Goal: Transaction & Acquisition: Subscribe to service/newsletter

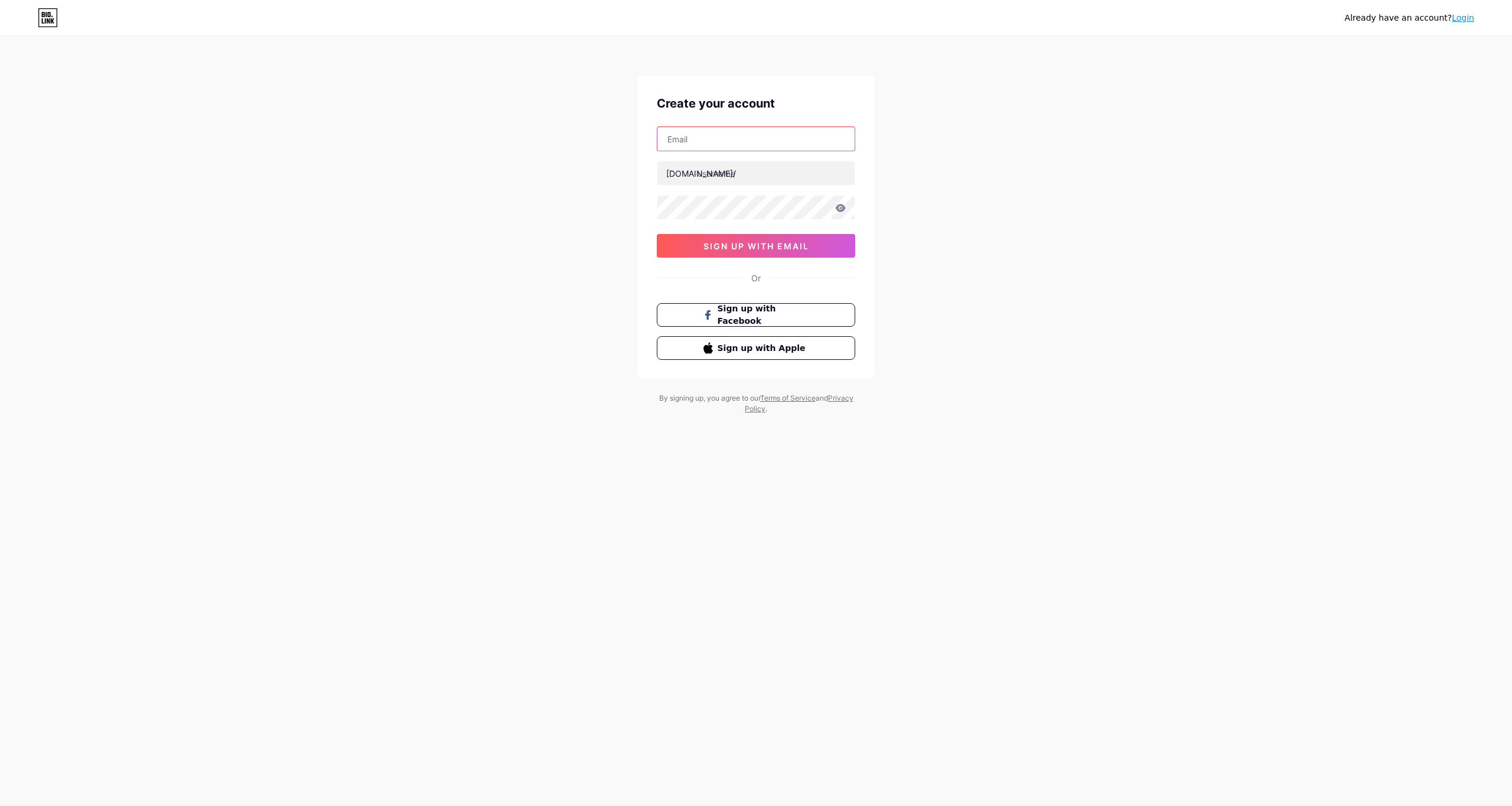
click at [703, 139] on input "text" at bounding box center [756, 139] width 197 height 24
click at [738, 167] on input "text" at bounding box center [756, 173] width 197 height 24
click at [708, 148] on input "text" at bounding box center [756, 139] width 197 height 24
click at [757, 174] on input "text" at bounding box center [756, 173] width 197 height 24
click at [747, 148] on input "text" at bounding box center [756, 139] width 197 height 24
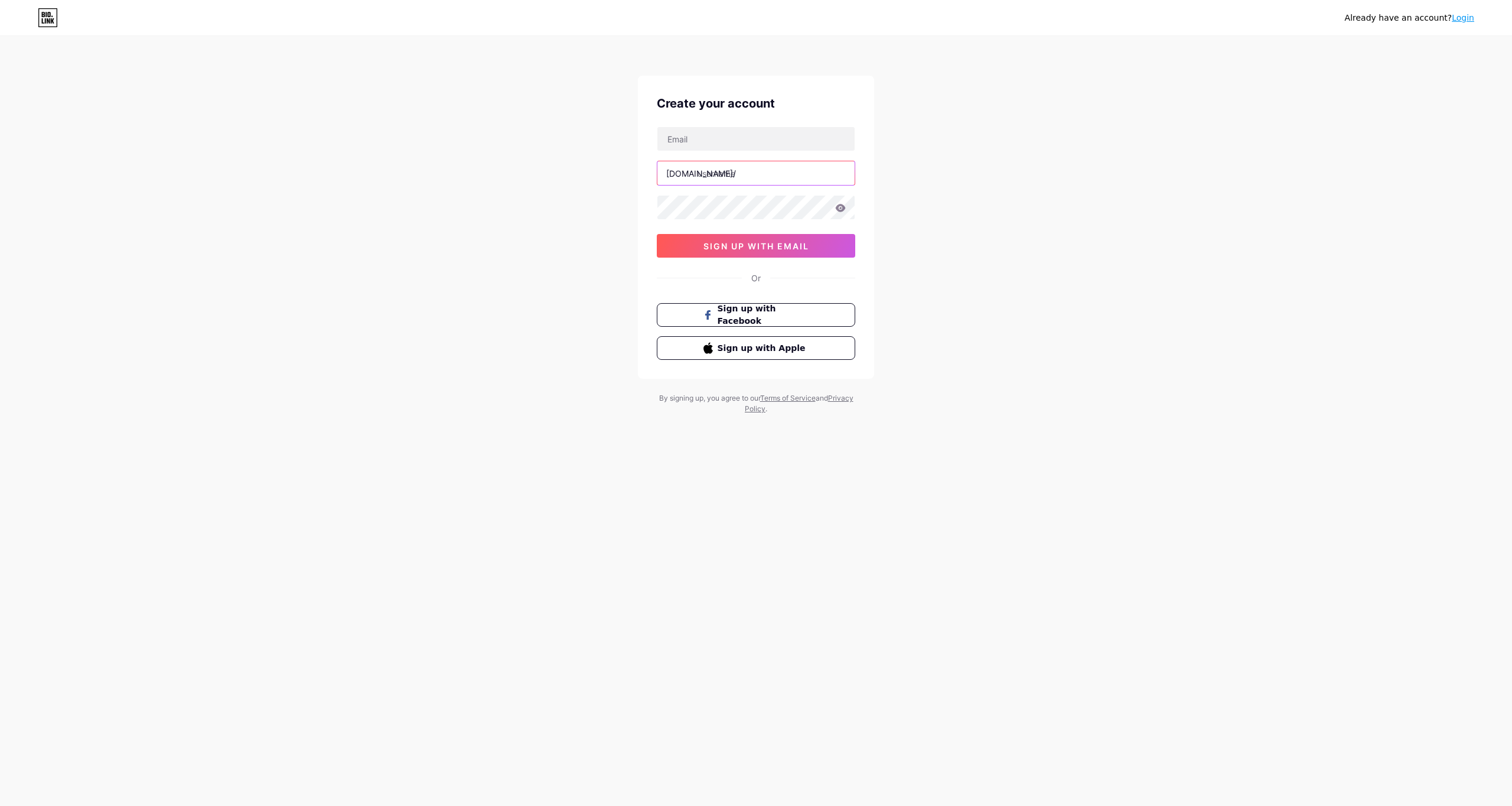
click at [736, 180] on input "text" at bounding box center [756, 173] width 197 height 24
click at [735, 150] on input "text" at bounding box center [756, 139] width 197 height 24
type input "Zhurovn67@gmai.com"
click at [735, 172] on input "text" at bounding box center [756, 173] width 197 height 24
type input "aeonliving"
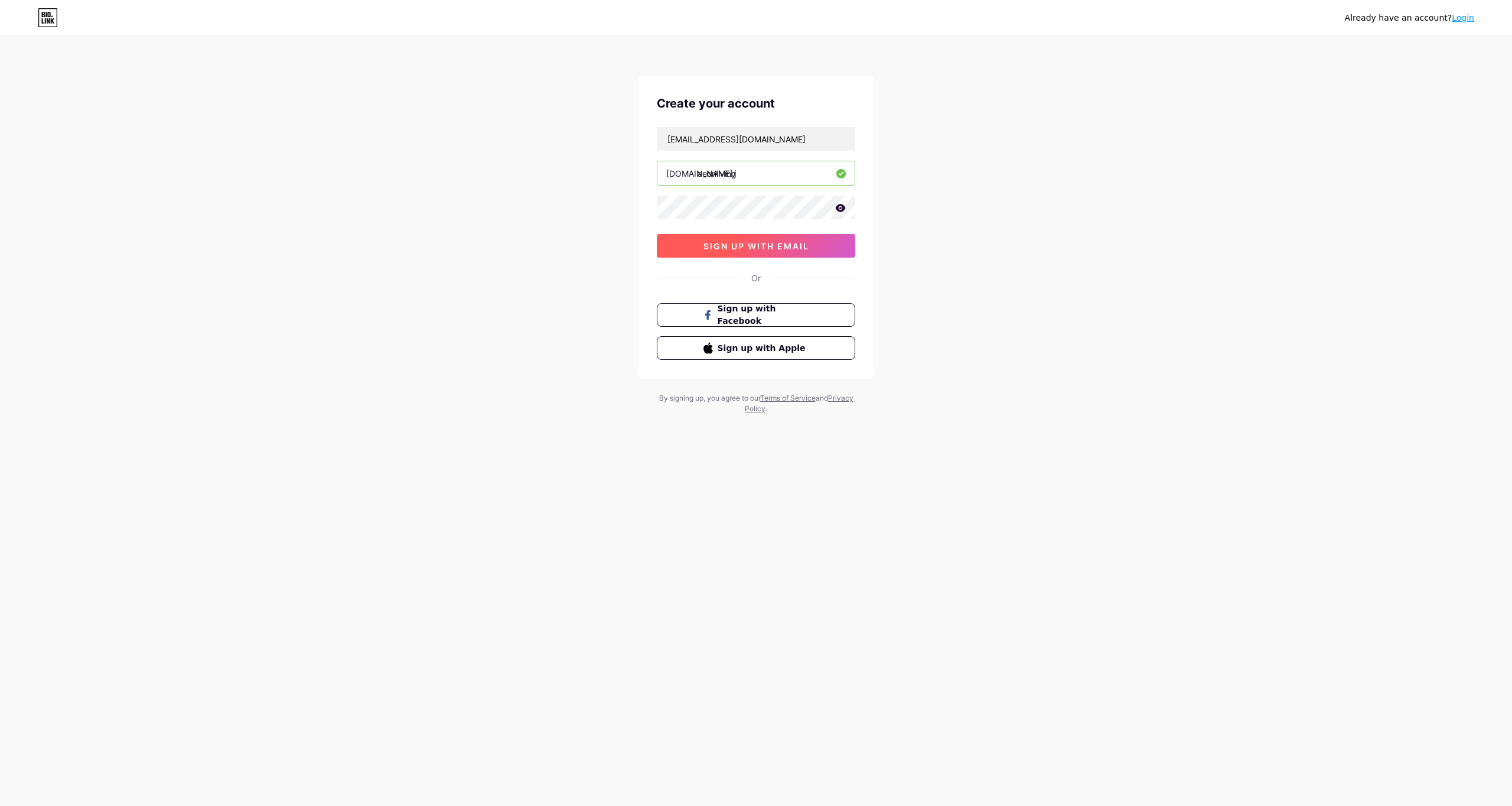
click at [720, 246] on span "sign up with email" at bounding box center [756, 246] width 106 height 10
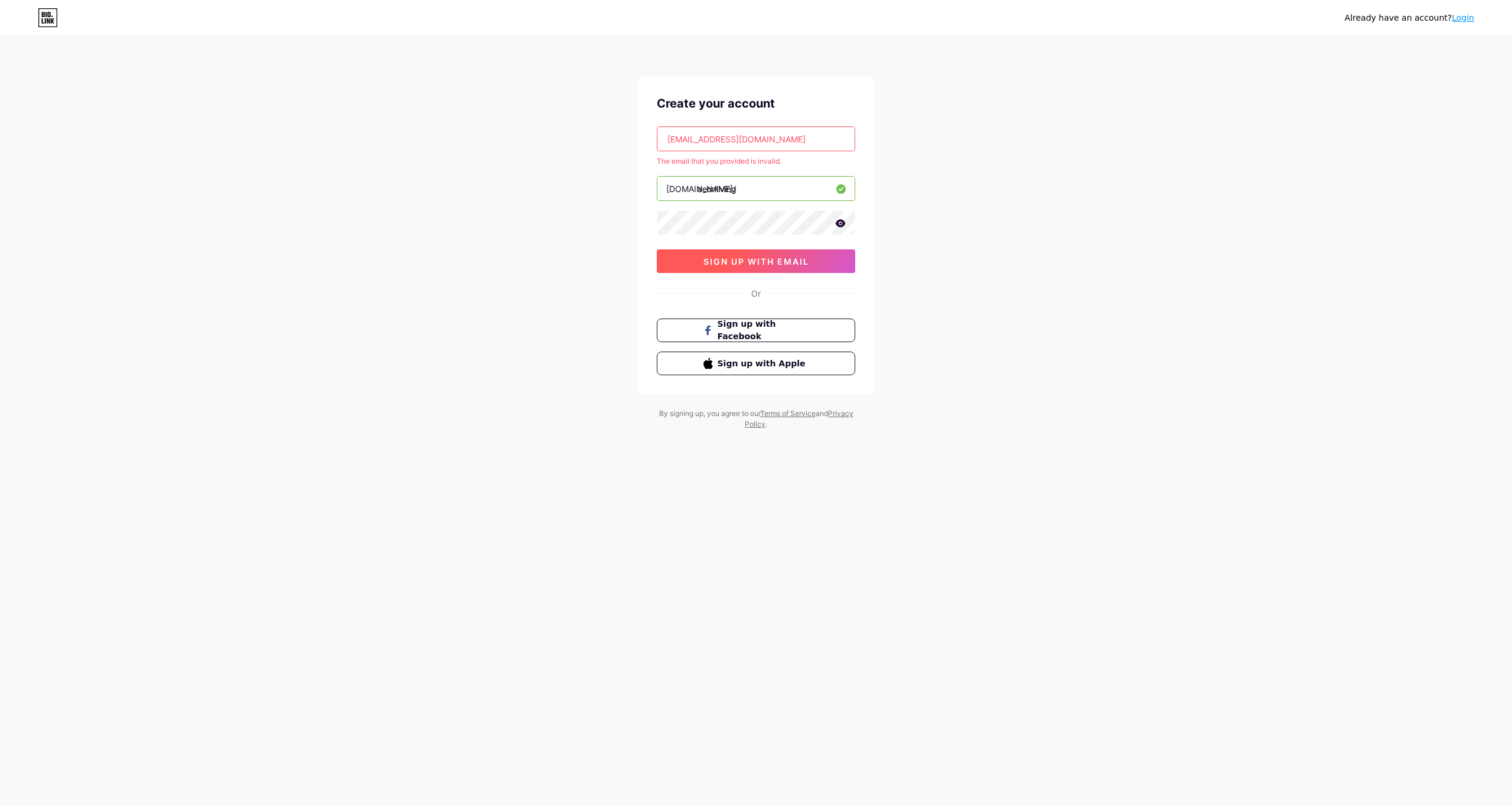
click at [782, 260] on span "sign up with email" at bounding box center [756, 261] width 106 height 10
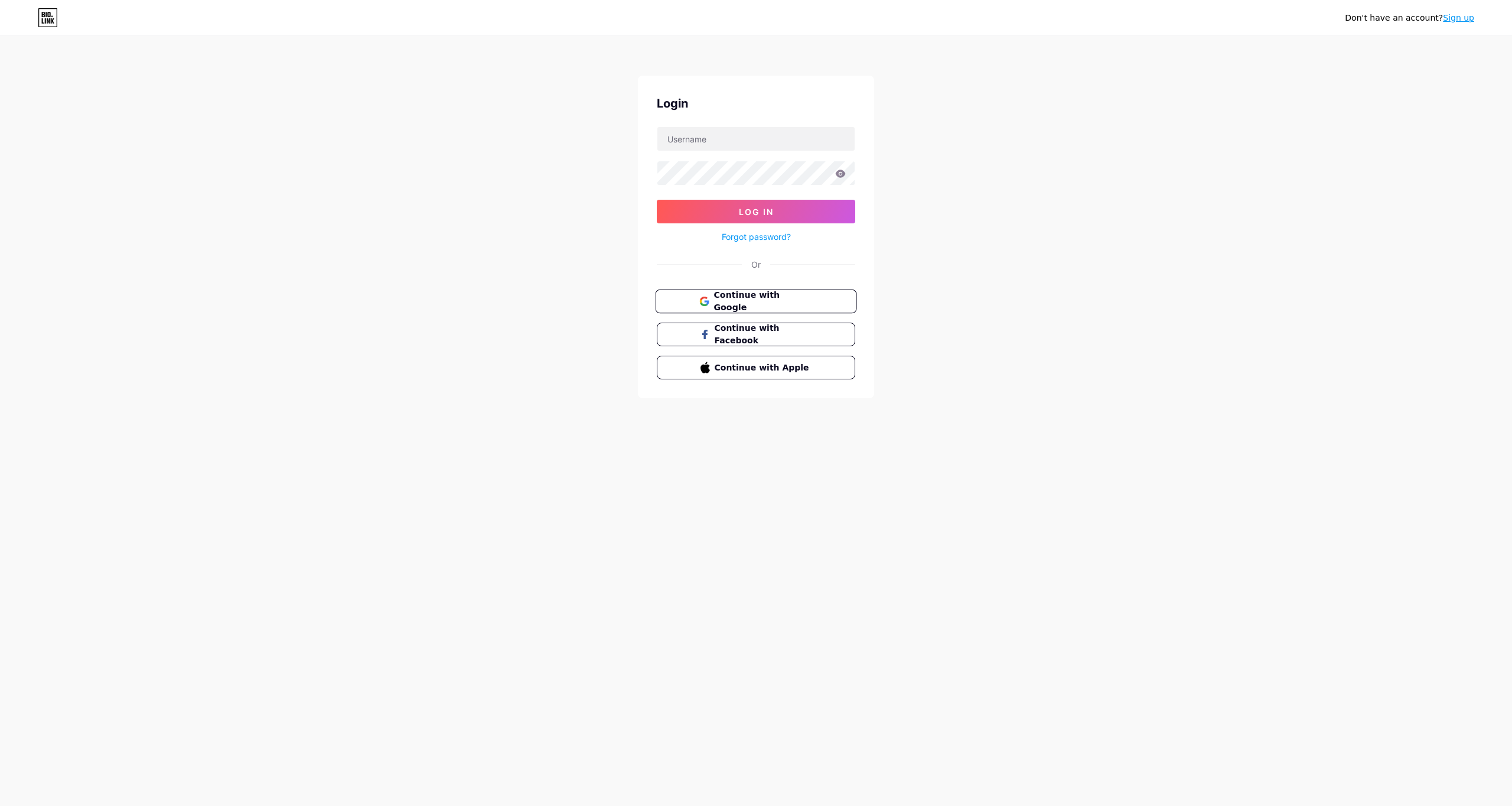
click at [801, 310] on button "Continue with Google" at bounding box center [755, 301] width 201 height 24
click at [797, 301] on span "Continue with Google" at bounding box center [763, 301] width 99 height 25
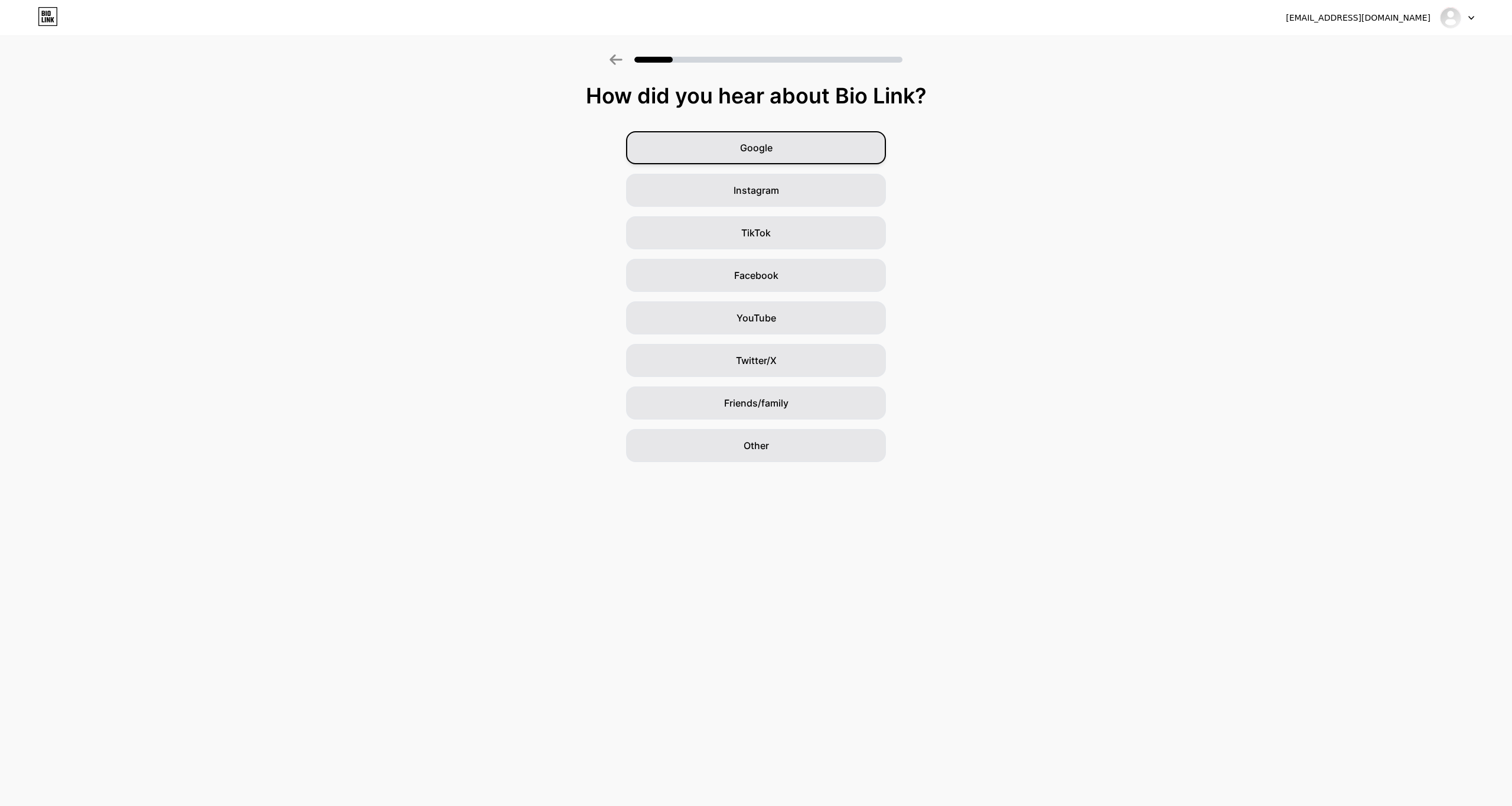
click at [829, 162] on div "Google" at bounding box center [756, 148] width 260 height 33
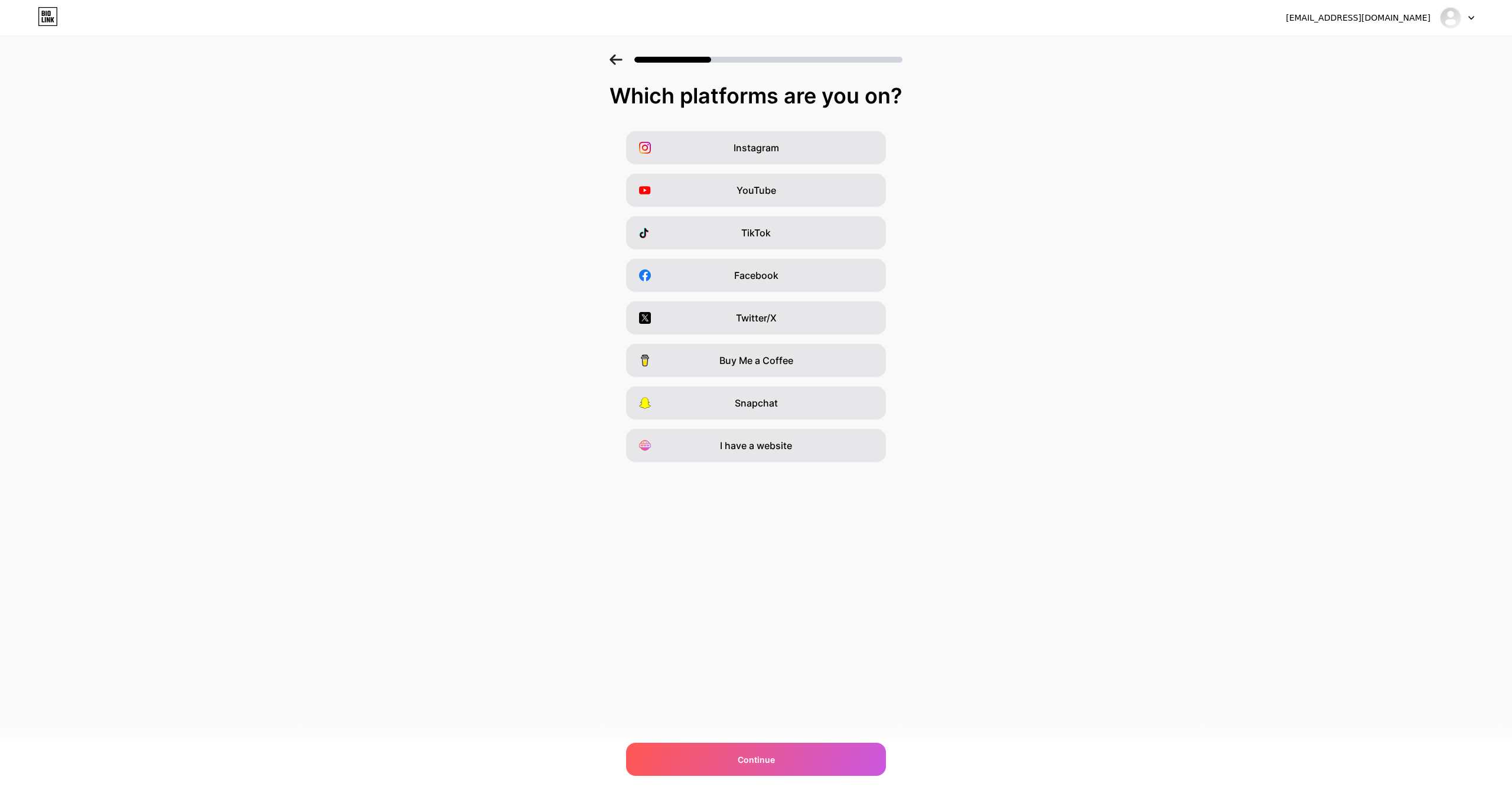
click at [737, 168] on div "Instagram YouTube TikTok Facebook Twitter/X Buy Me a Coffee Snapchat I have a w…" at bounding box center [756, 296] width 1500 height 331
click at [859, 166] on div "Instagram YouTube TikTok Facebook Twitter/X Buy Me a Coffee Snapchat I have a w…" at bounding box center [756, 296] width 1500 height 331
click at [851, 155] on div "Instagram" at bounding box center [756, 148] width 260 height 33
click at [750, 766] on div "Continue" at bounding box center [756, 759] width 260 height 33
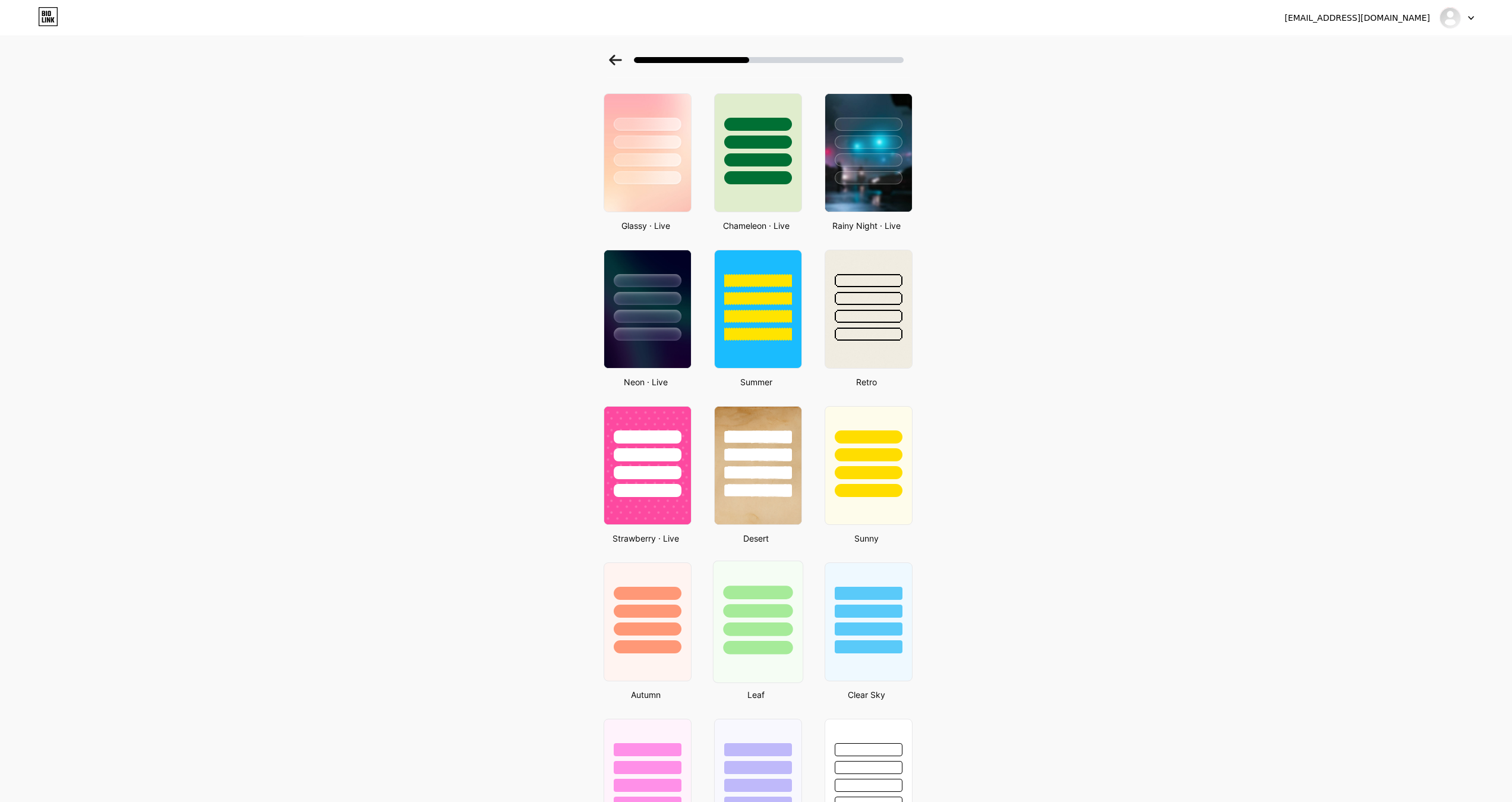
scroll to position [44, 0]
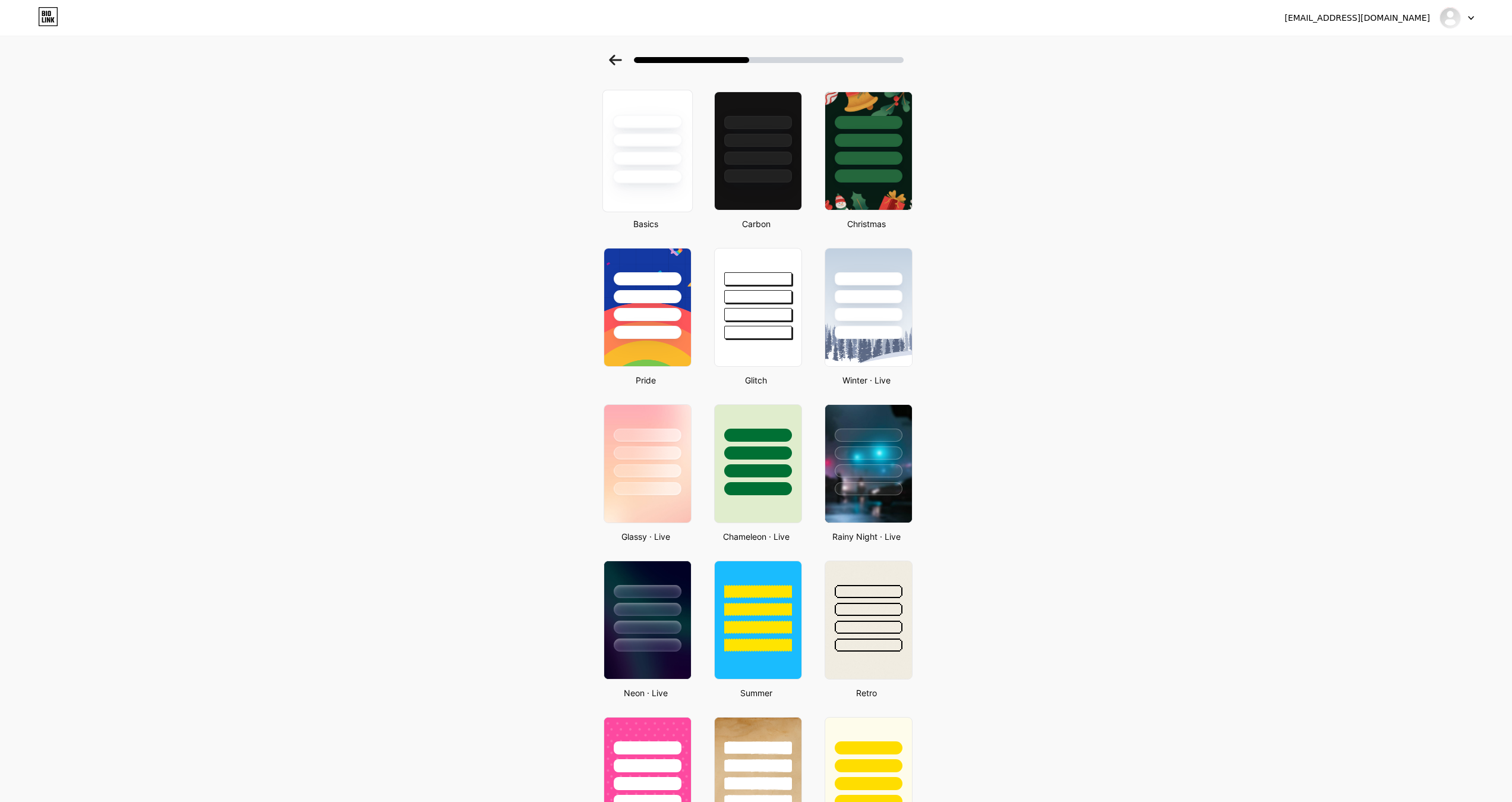
click at [673, 163] on div at bounding box center [647, 158] width 69 height 14
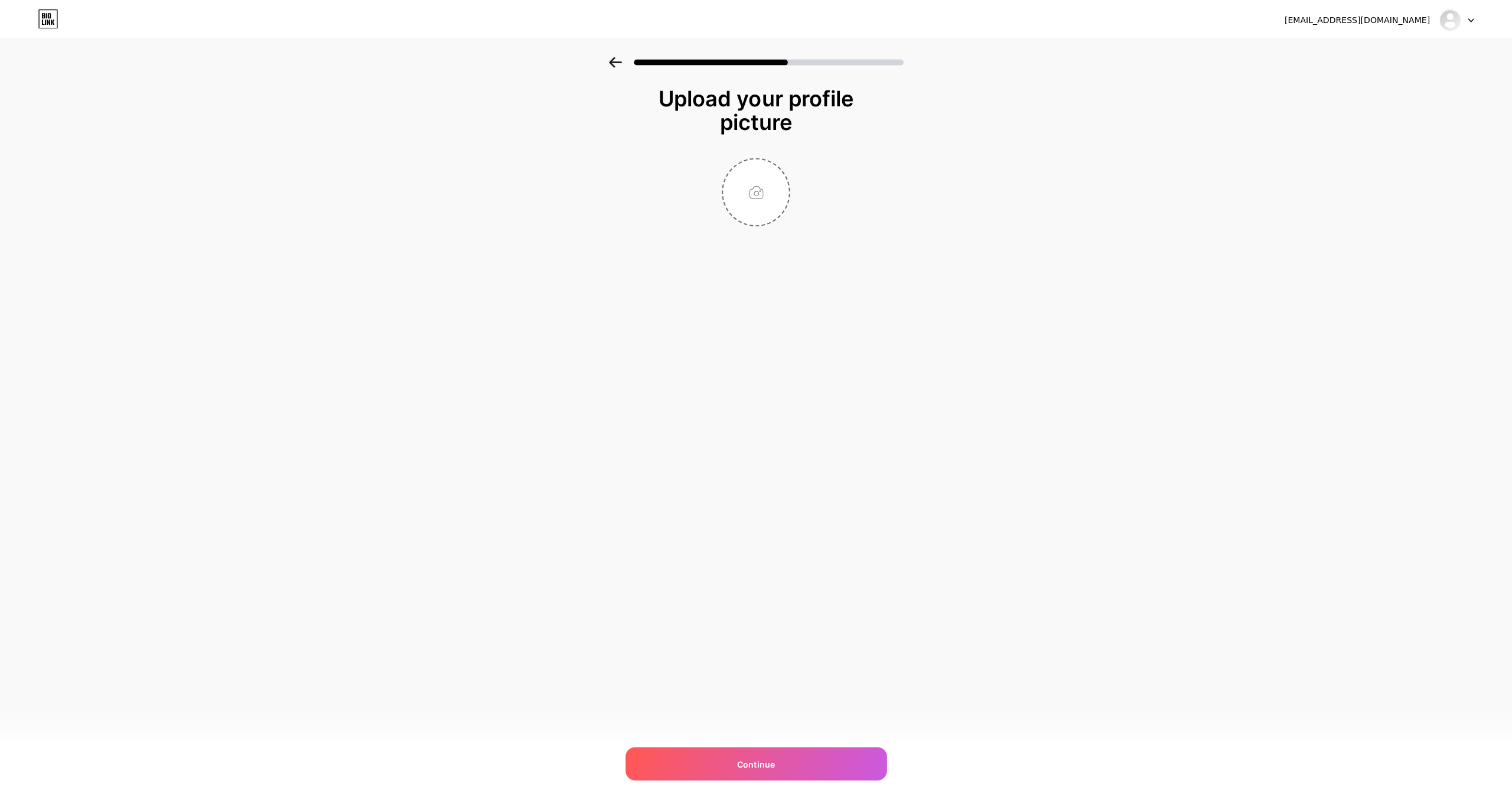
scroll to position [0, 0]
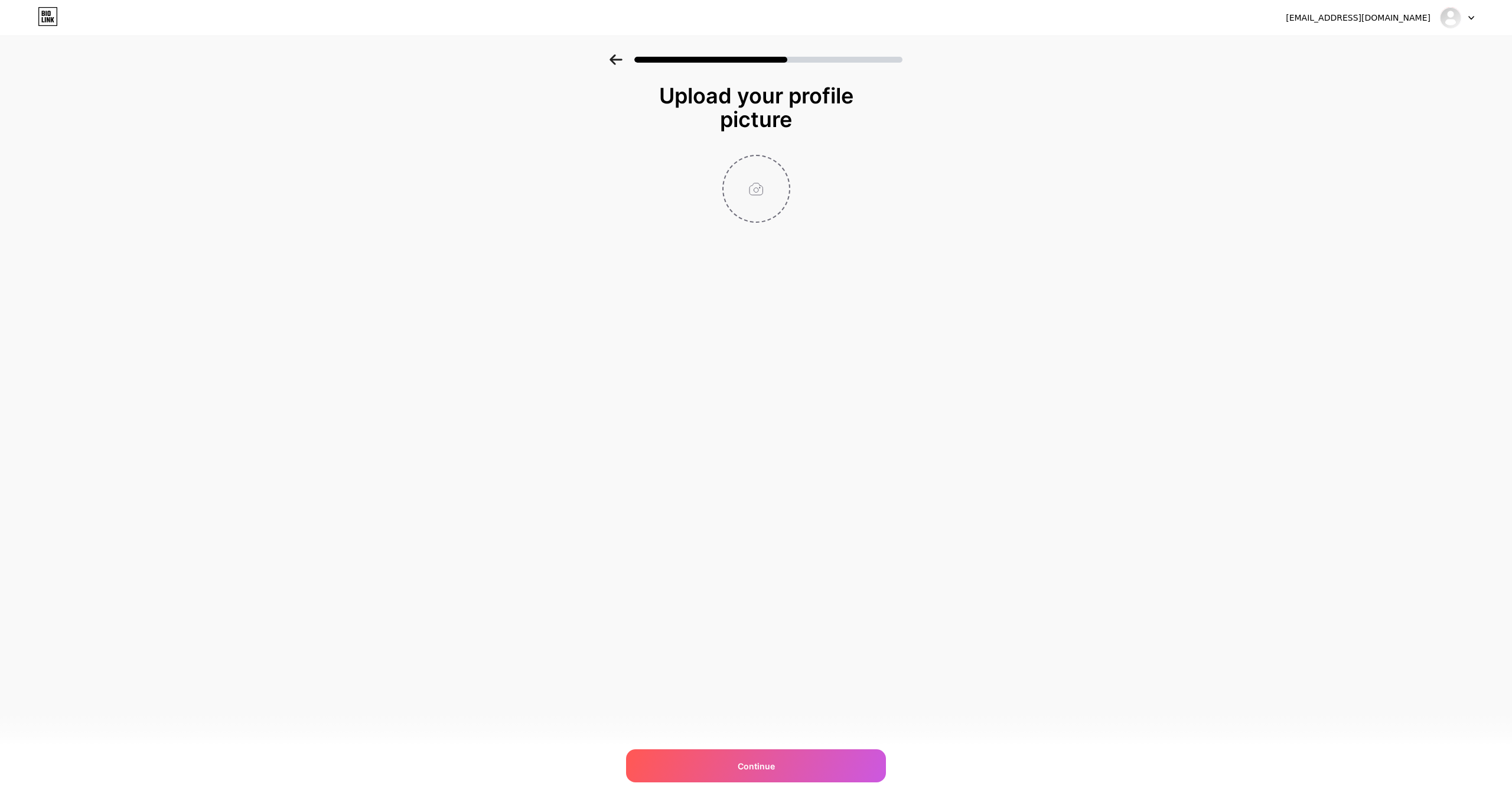
click at [768, 200] on input "file" at bounding box center [756, 189] width 65 height 65
type input "C:\fakepath\Æ FAVICON 1500x1500.png"
click at [759, 772] on div "Continue" at bounding box center [756, 766] width 260 height 33
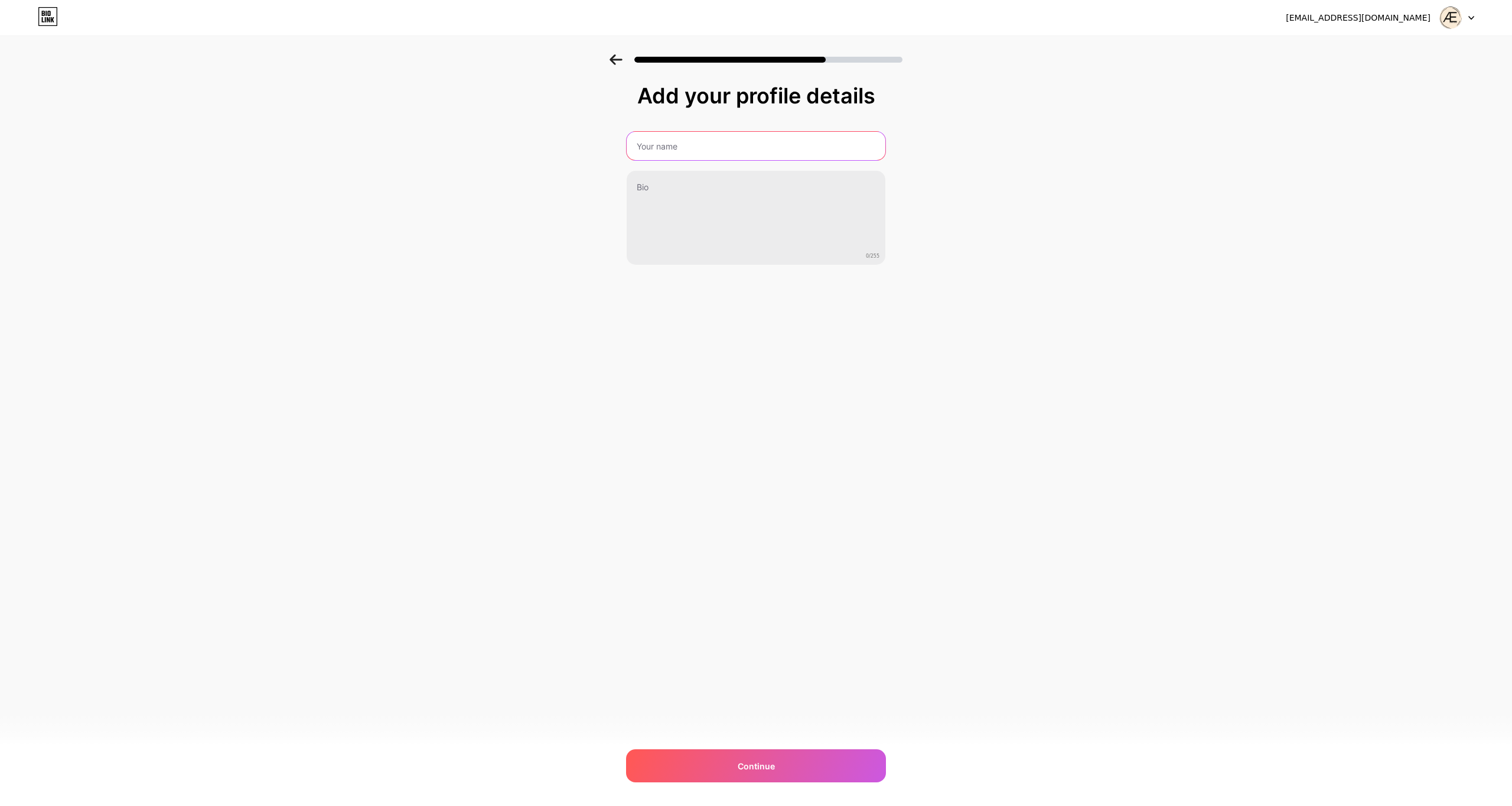
click at [685, 142] on input "text" at bounding box center [756, 145] width 259 height 29
type input "Aeon Living"
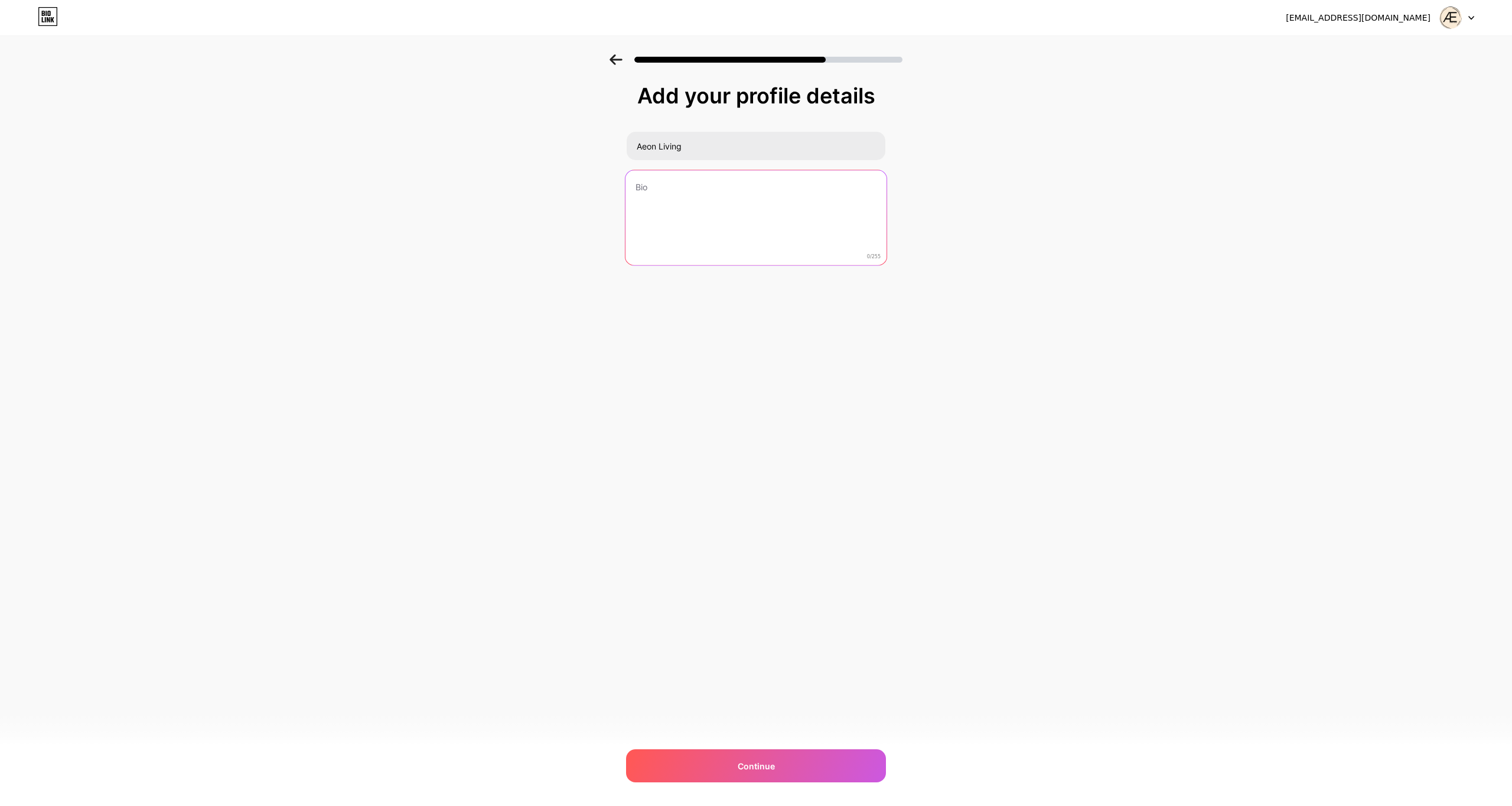
click at [694, 191] on textarea at bounding box center [756, 218] width 261 height 96
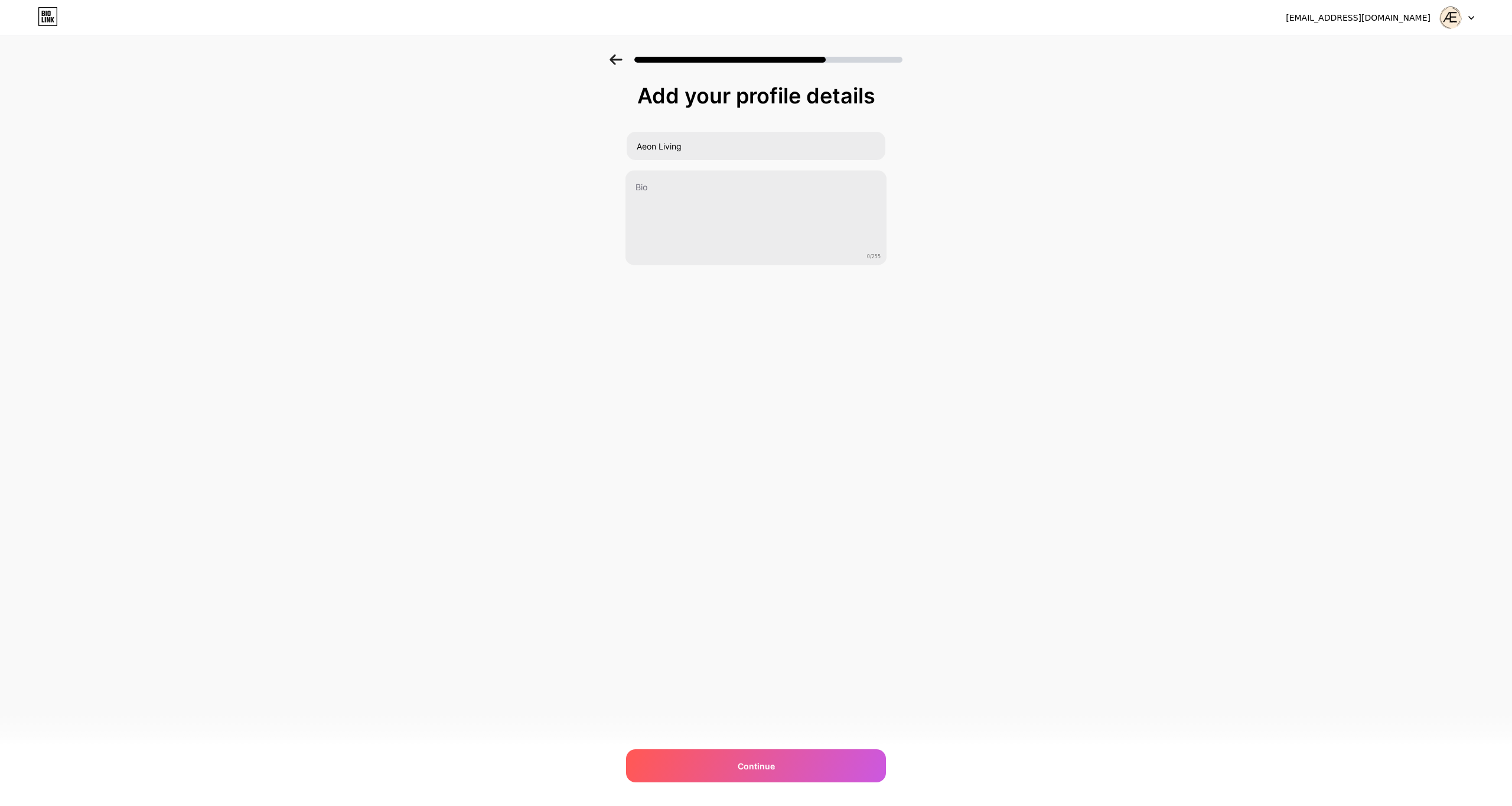
drag, startPoint x: 826, startPoint y: 428, endPoint x: 833, endPoint y: 468, distance: 40.6
click at [827, 429] on div "zhurovn67@gmail.com Logout Link Copied Add your profile details Aeon Living 0/2…" at bounding box center [756, 403] width 1512 height 806
click at [803, 771] on div "Continue" at bounding box center [756, 766] width 260 height 33
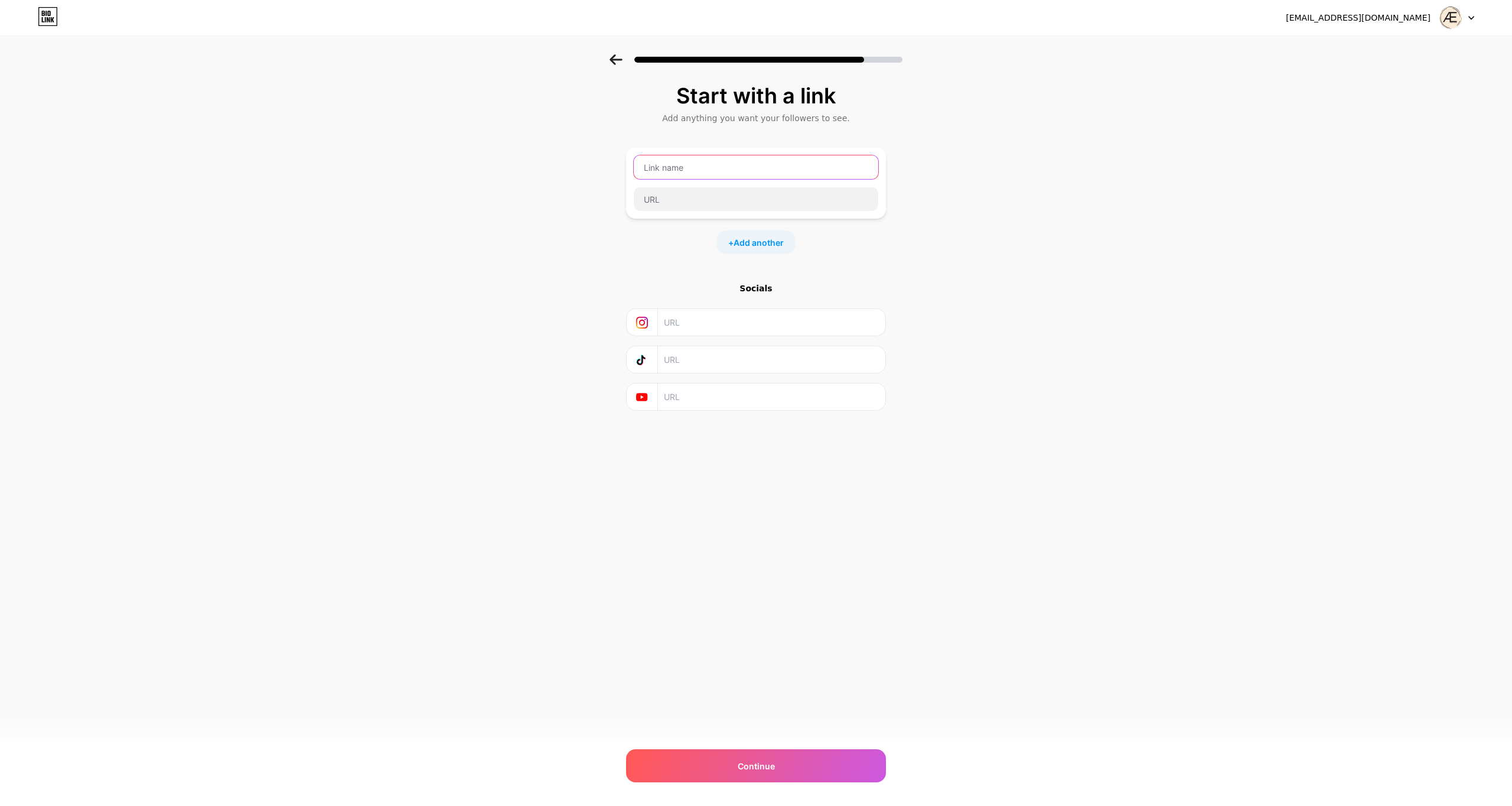
click at [748, 167] on input "text" at bounding box center [756, 167] width 244 height 24
click at [483, 189] on div "Start with a link Add anything you want your followers to see. + Add another So…" at bounding box center [756, 262] width 1512 height 416
click at [612, 61] on icon at bounding box center [616, 59] width 13 height 10
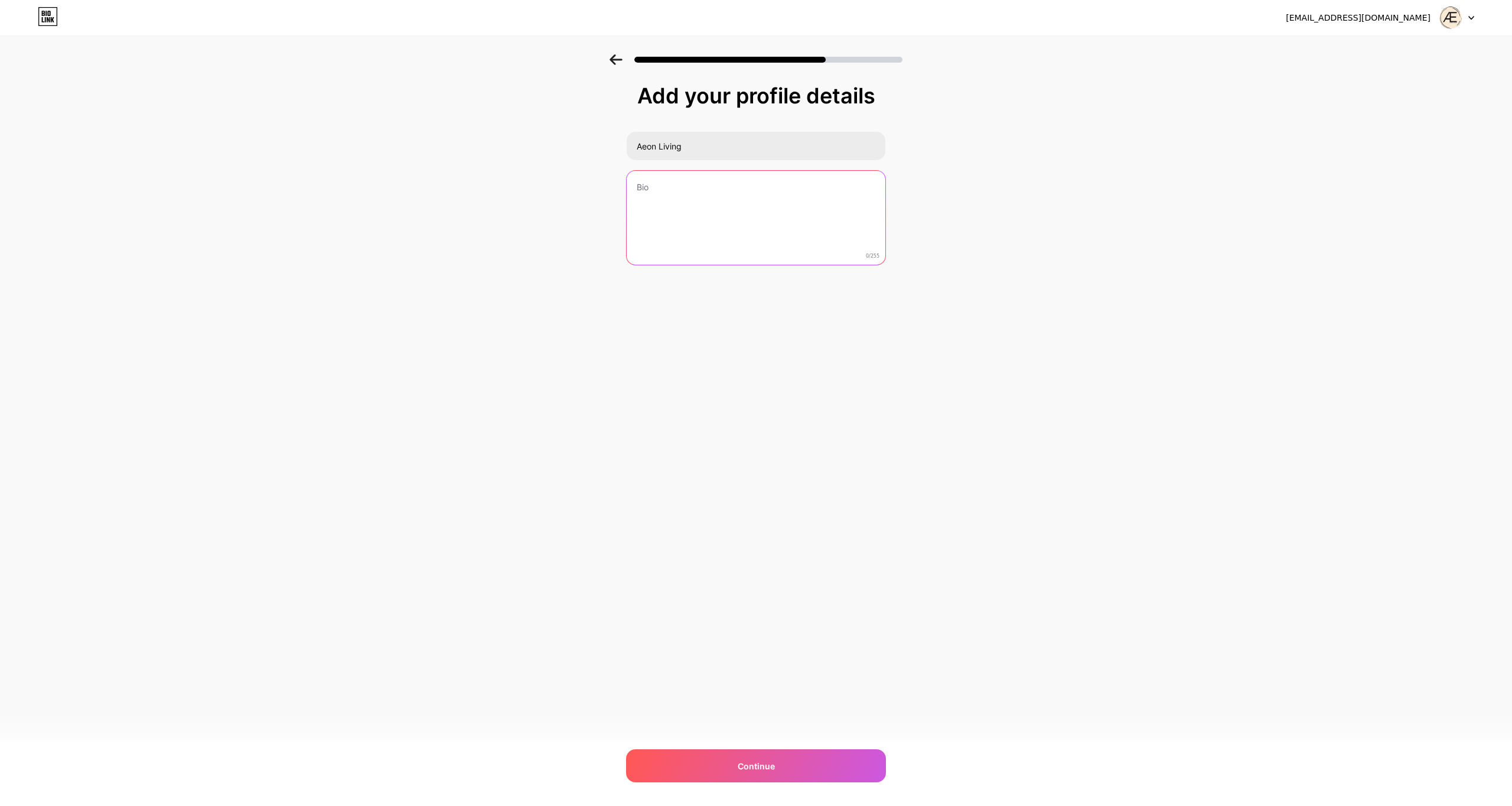
click at [712, 212] on textarea at bounding box center [756, 218] width 259 height 95
paste textarea "Discover Intelligent living with AEON curated home automation tech. Smart light…"
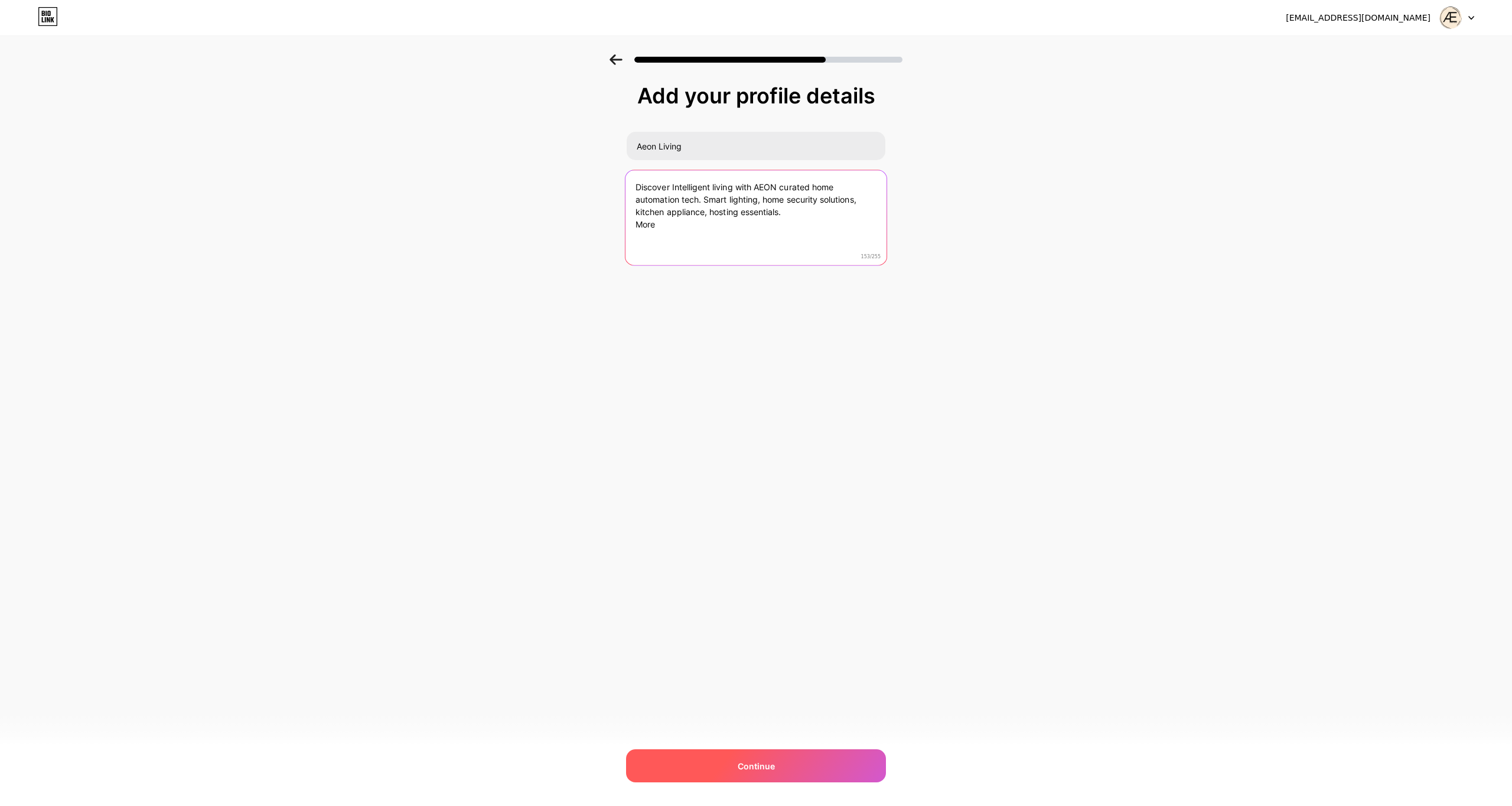
type textarea "Discover Intelligent living with AEON curated home automation tech. Smart light…"
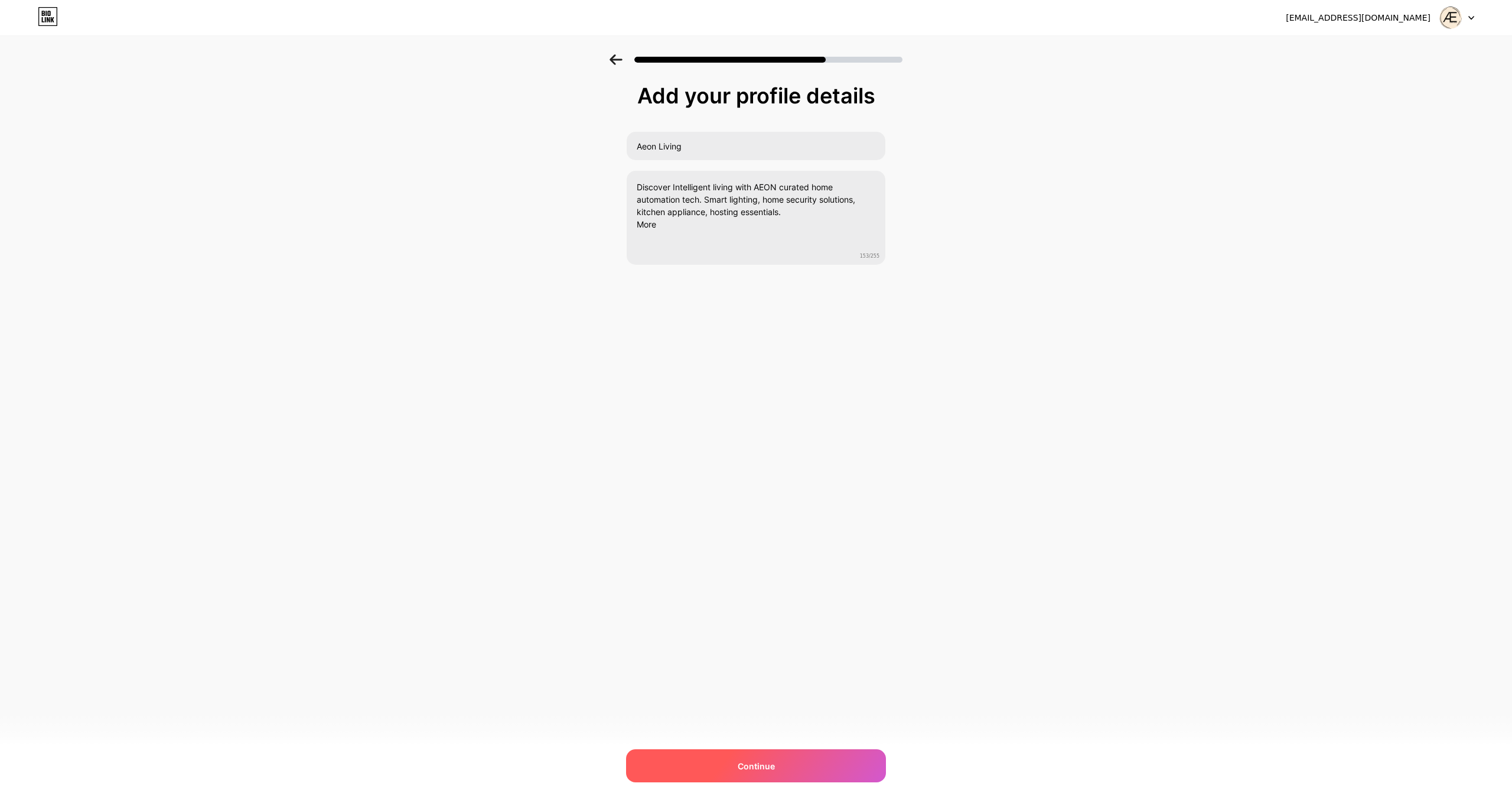
click at [834, 761] on div "Continue" at bounding box center [756, 766] width 260 height 33
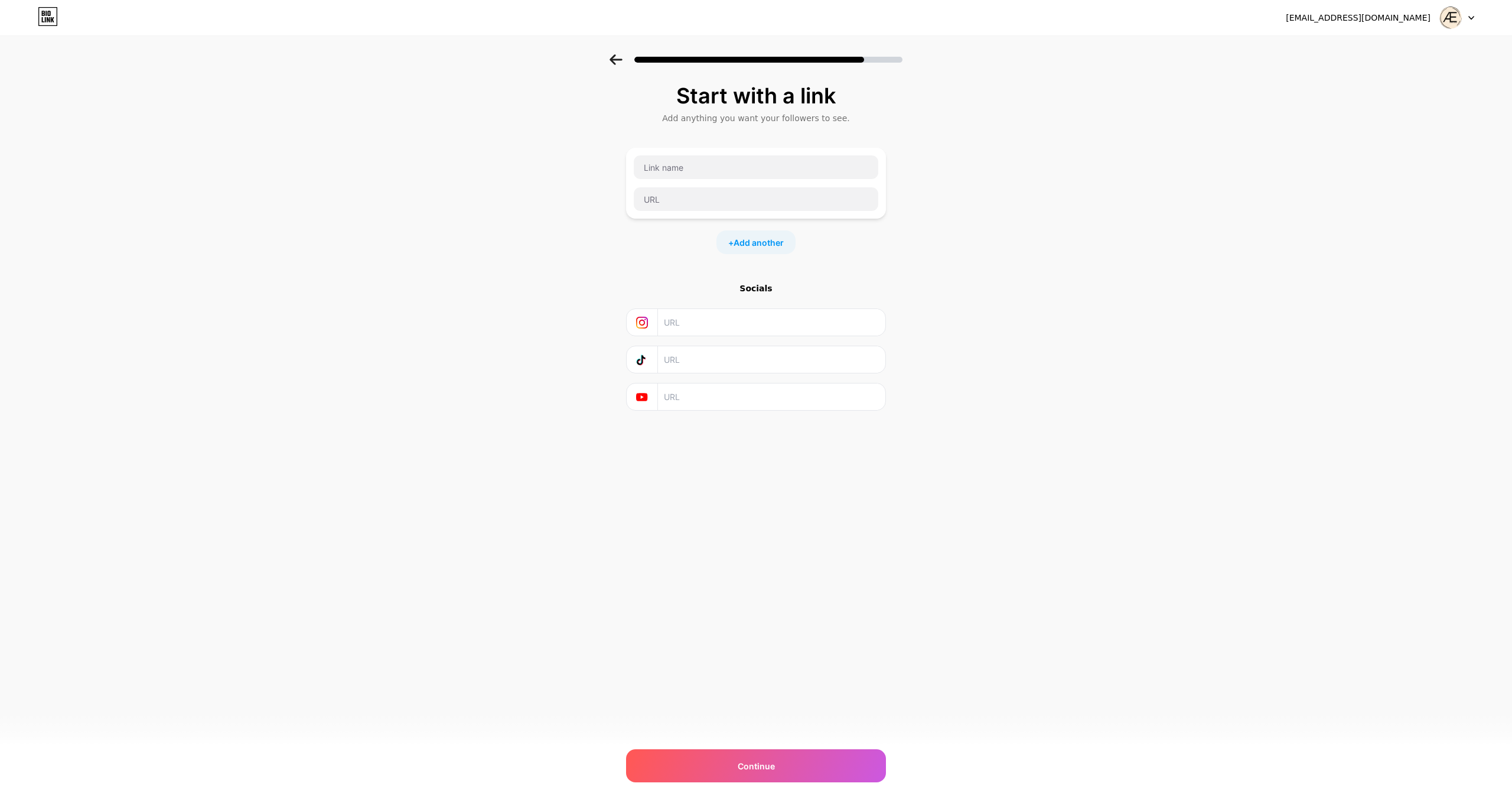
click at [615, 61] on icon at bounding box center [616, 59] width 13 height 10
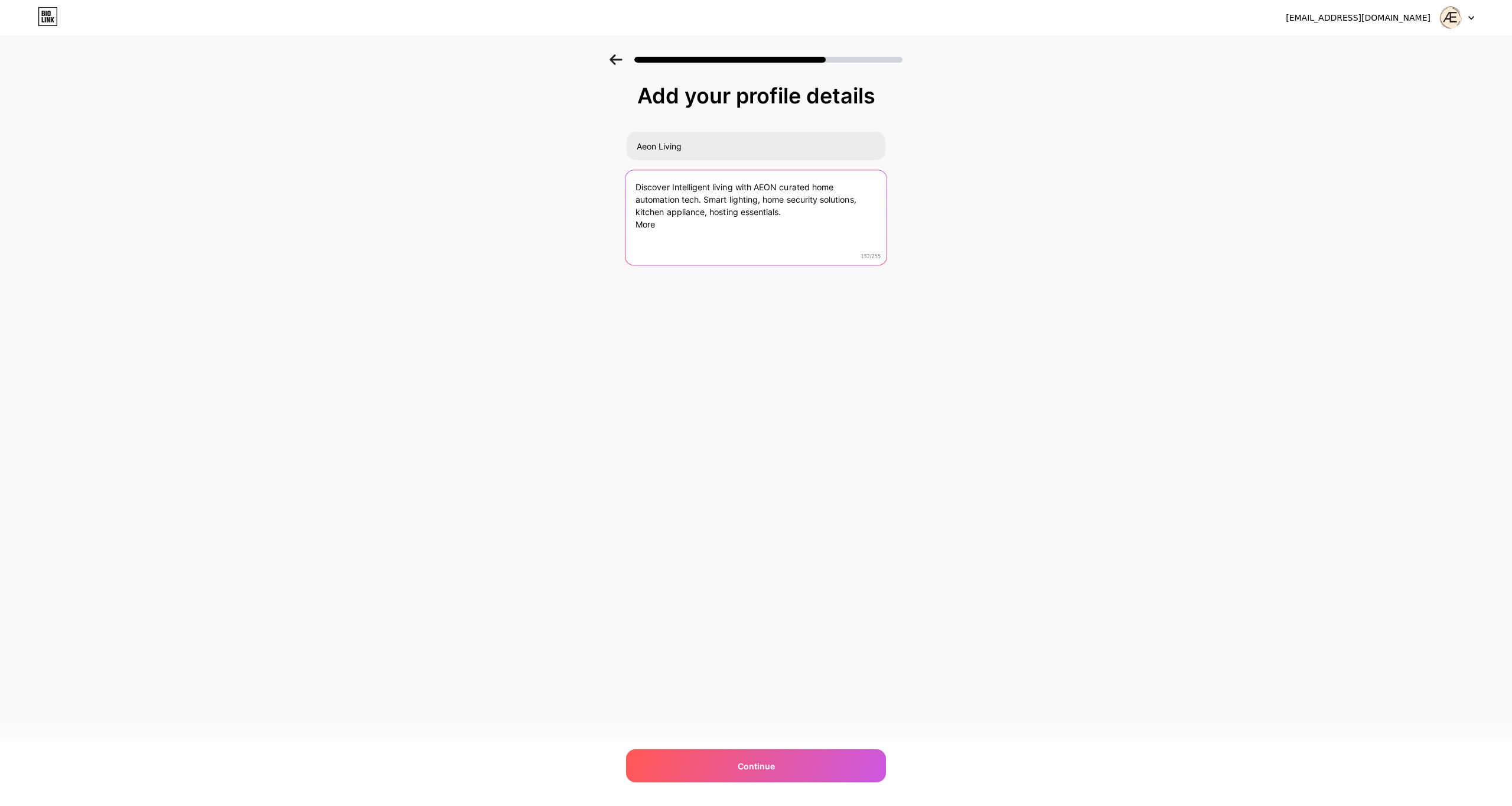
drag, startPoint x: 667, startPoint y: 239, endPoint x: 661, endPoint y: 233, distance: 8.5
click at [665, 239] on textarea "Discover Intelligent living with AEON curated home automation tech. Smart light…" at bounding box center [756, 218] width 261 height 96
type textarea "Discover Intelligent living with AEON curated home automation tech. Smart light…"
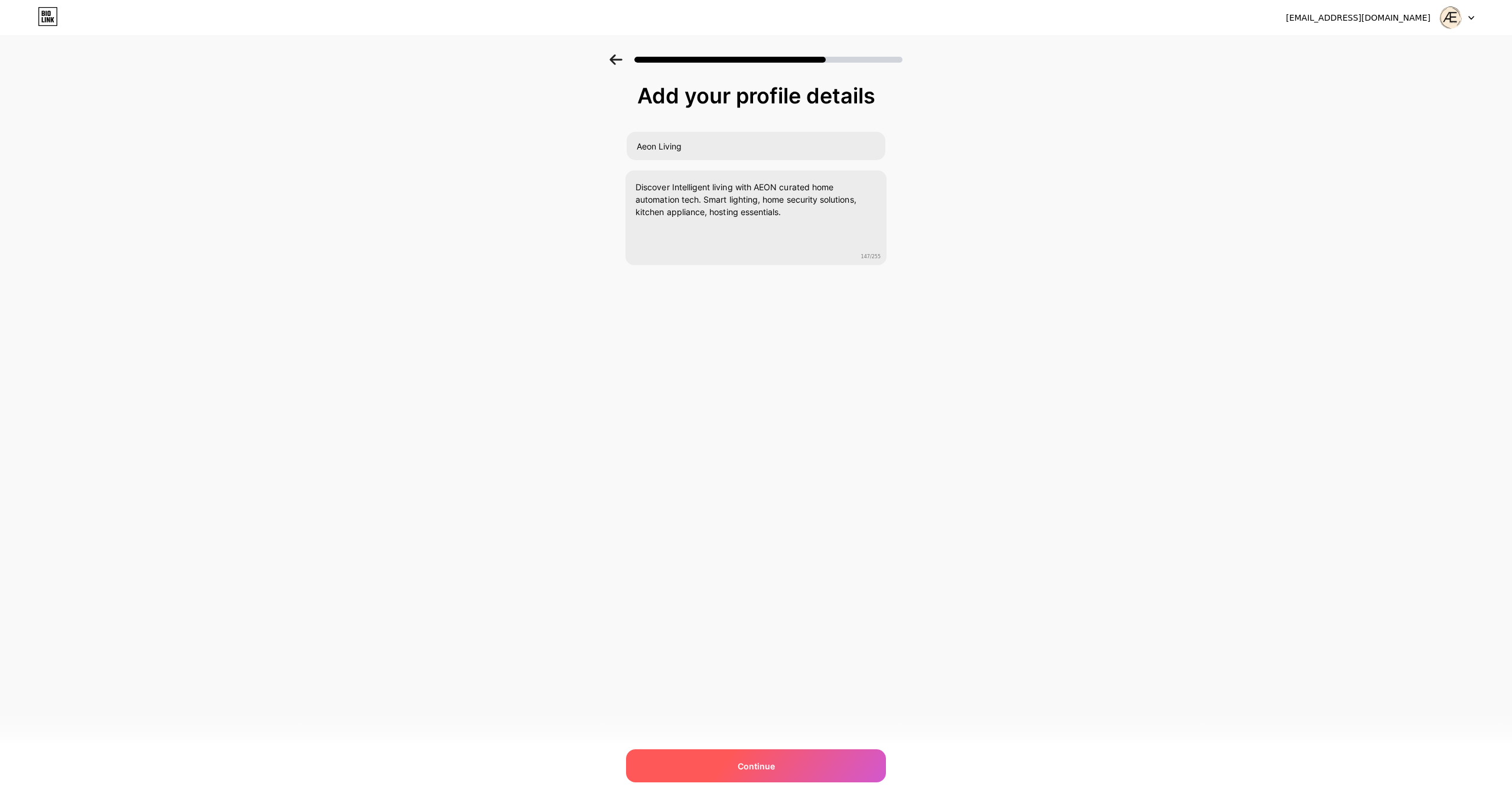
click at [764, 760] on span "Continue" at bounding box center [756, 766] width 37 height 13
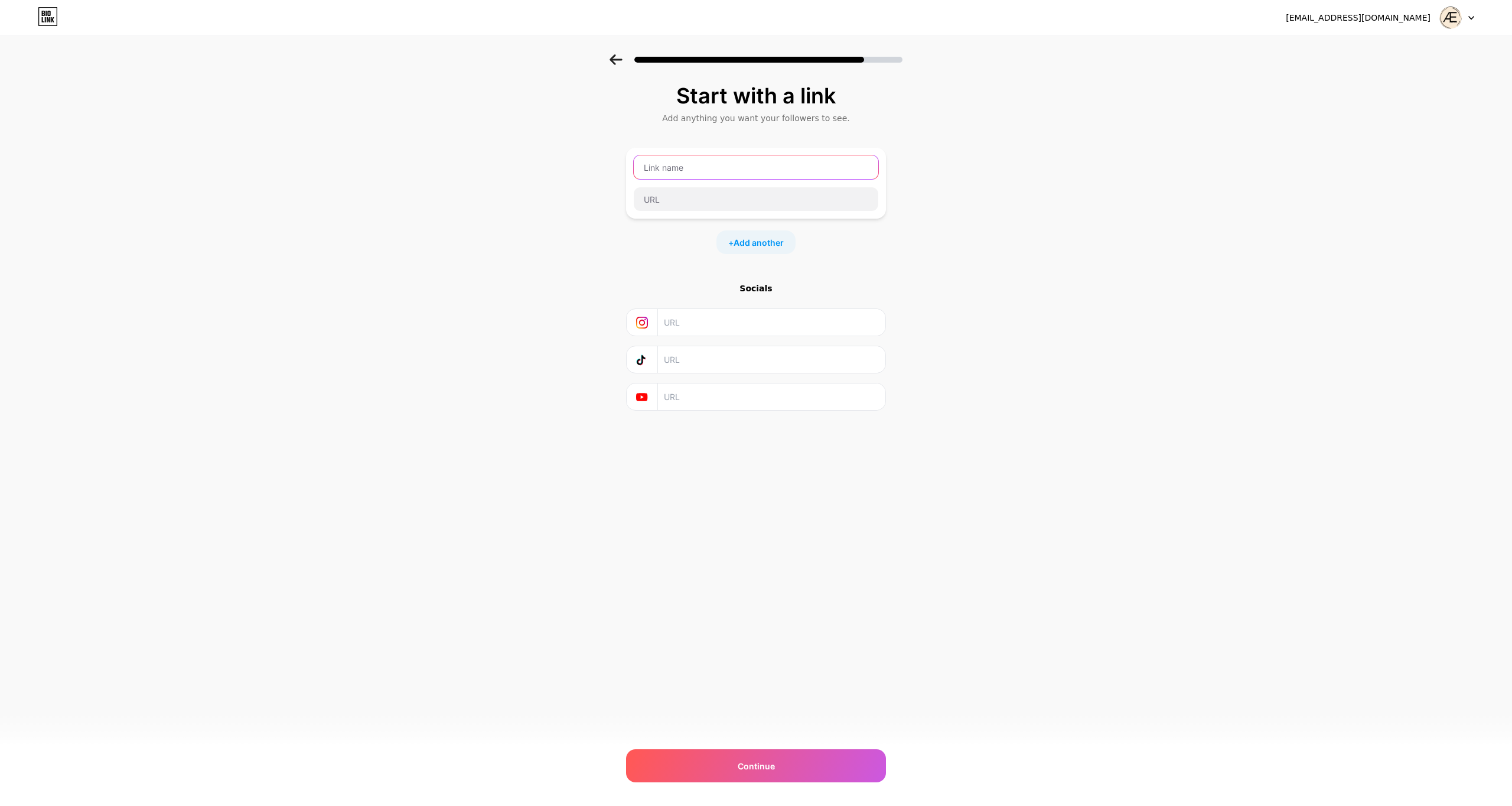
click at [667, 176] on input "text" at bounding box center [756, 167] width 244 height 24
type input "A"
click at [696, 173] on input "AEON Shop" at bounding box center [756, 167] width 244 height 24
type input "AEON Living"
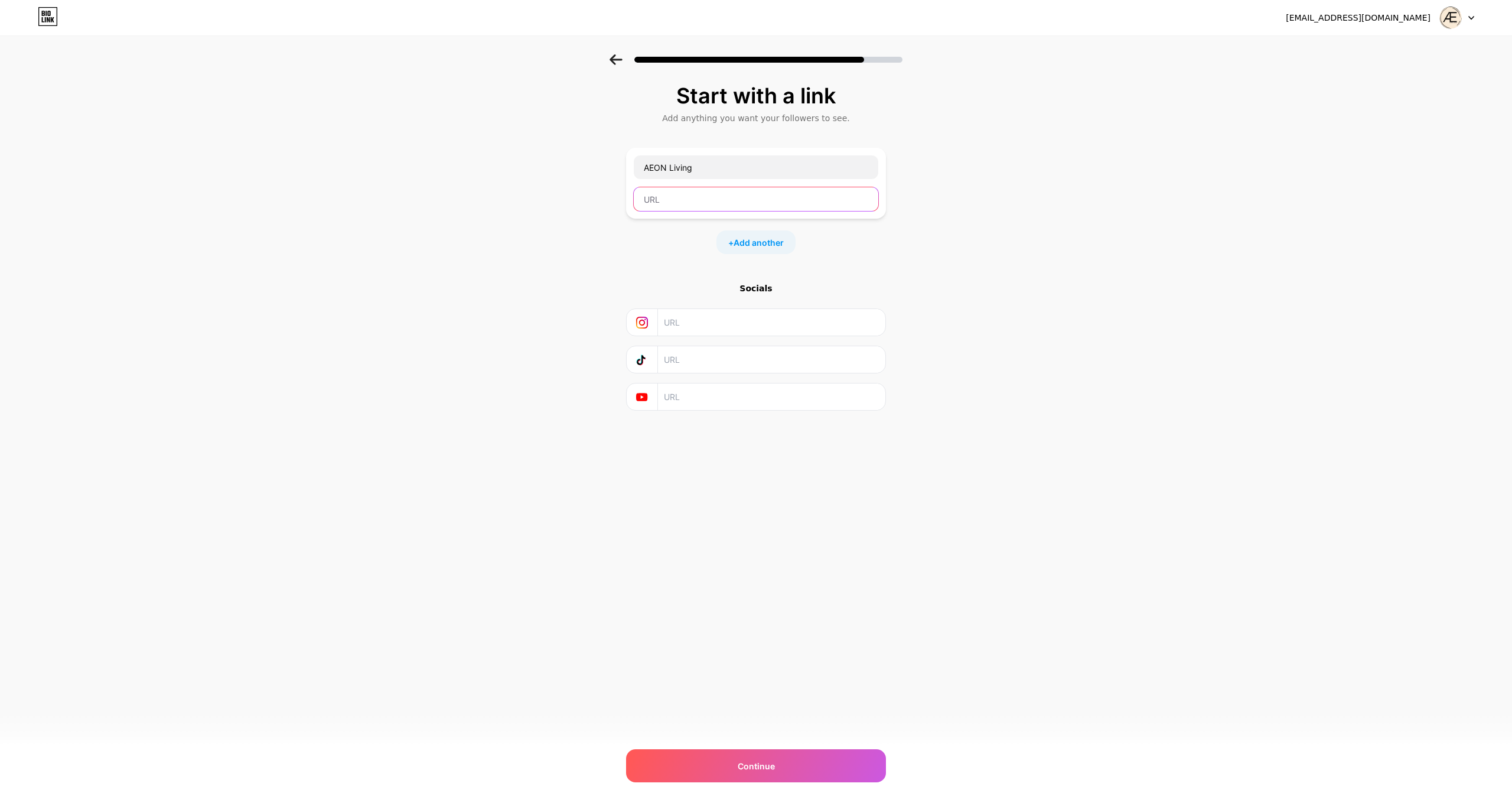
click at [692, 202] on input "text" at bounding box center [756, 199] width 244 height 24
paste input "https://aeoneternalluxury.com/shop"
type input "https://aeoneternalluxury.com/shop"
drag, startPoint x: 704, startPoint y: 165, endPoint x: 701, endPoint y: 172, distance: 7.6
click at [673, 168] on input "AEON Living" at bounding box center [756, 167] width 244 height 24
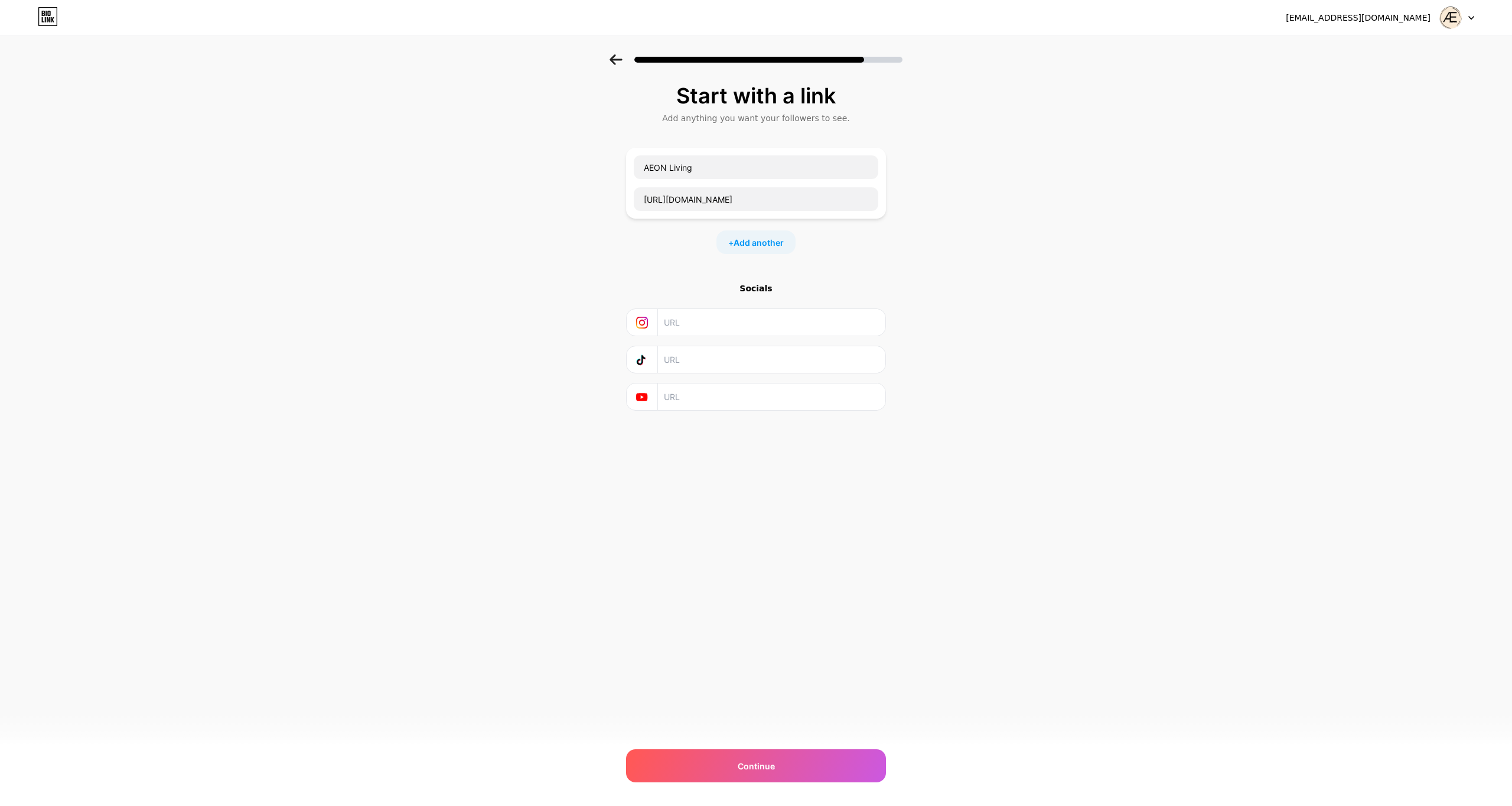
click at [962, 239] on div "Start with a link Add anything you want your followers to see. AEON Living http…" at bounding box center [756, 262] width 1512 height 416
drag, startPoint x: 697, startPoint y: 166, endPoint x: 672, endPoint y: 164, distance: 25.1
click at [672, 164] on input "AEON Living" at bounding box center [756, 167] width 244 height 24
click at [747, 238] on span "Add another" at bounding box center [758, 242] width 50 height 13
drag, startPoint x: 692, startPoint y: 170, endPoint x: 669, endPoint y: 165, distance: 23.5
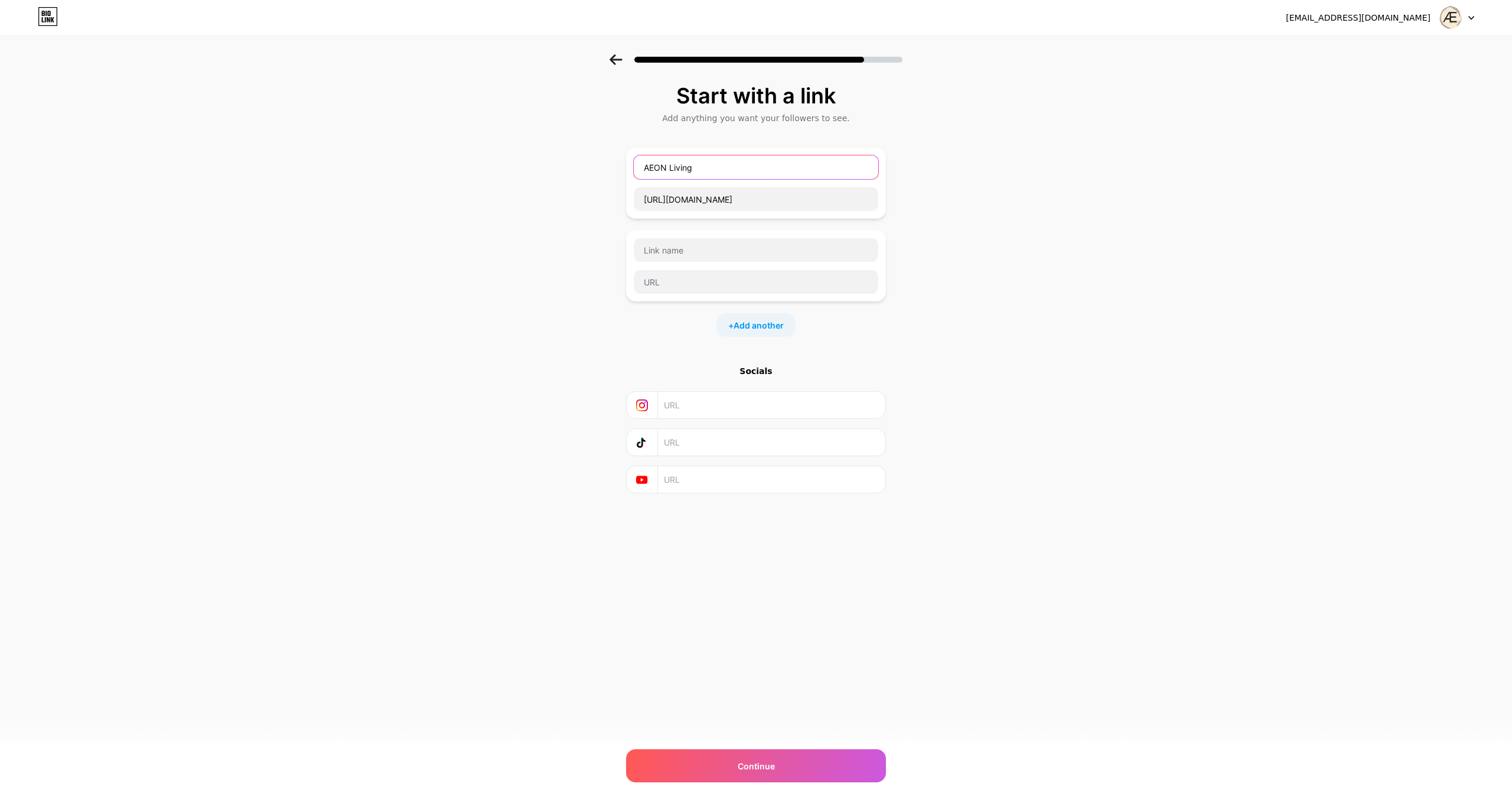
click at [669, 165] on input "AEON Living" at bounding box center [756, 167] width 244 height 24
drag, startPoint x: 674, startPoint y: 235, endPoint x: 751, endPoint y: 205, distance: 82.6
click at [678, 234] on div at bounding box center [756, 266] width 260 height 71
drag, startPoint x: 709, startPoint y: 150, endPoint x: 710, endPoint y: 165, distance: 15.0
click at [709, 155] on div "AEON Living https://aeoneternalluxury.com/shop" at bounding box center [756, 183] width 260 height 71
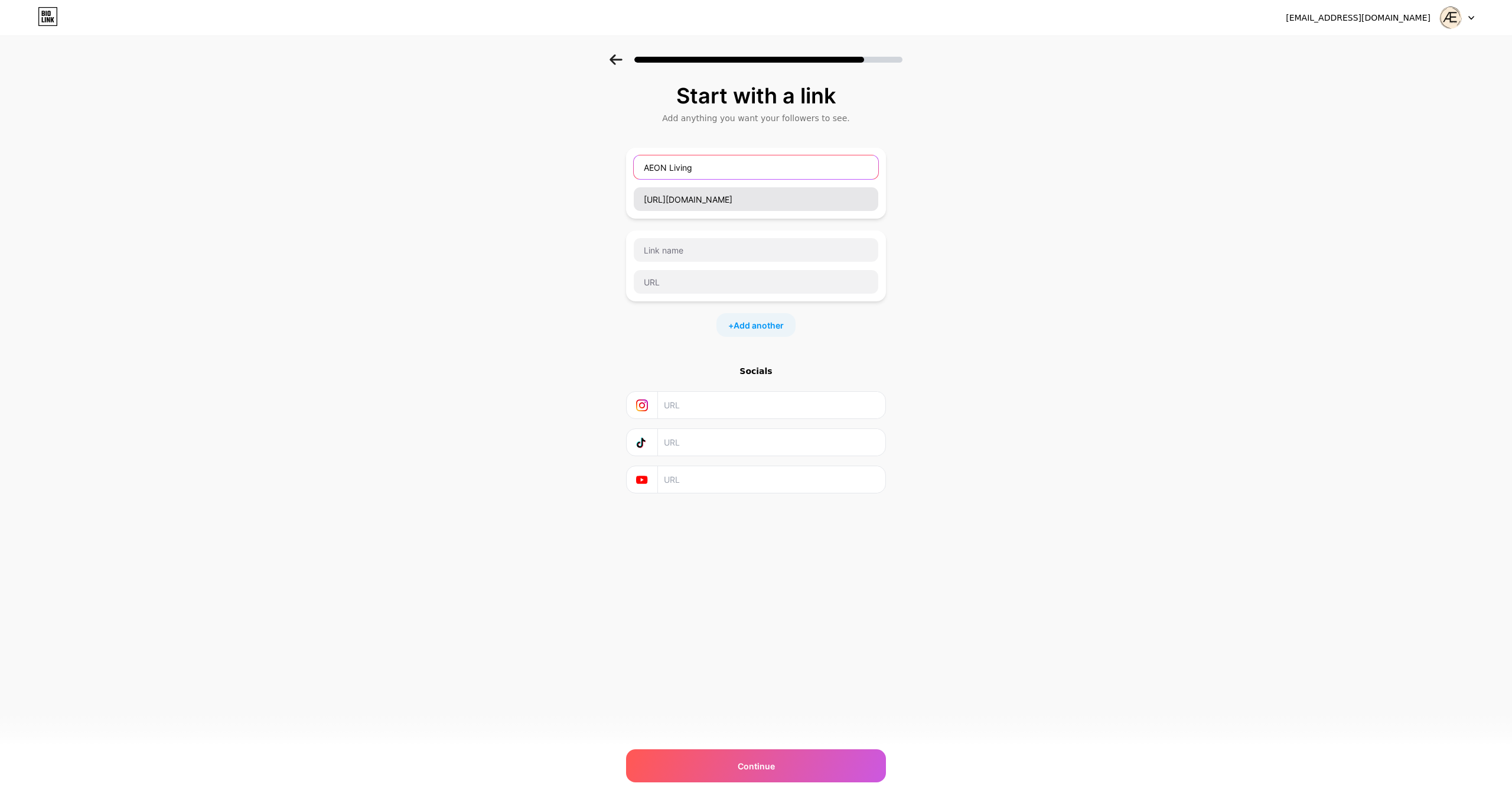
drag, startPoint x: 724, startPoint y: 174, endPoint x: 793, endPoint y: 190, distance: 70.8
click at [755, 182] on div "AEON Living https://aeoneternalluxury.com/shop" at bounding box center [756, 182] width 246 height 56
click at [744, 276] on input "text" at bounding box center [756, 282] width 244 height 24
paste input "https://aeoneternalluxury.com/"
type input "https://aeoneternalluxury.com/"
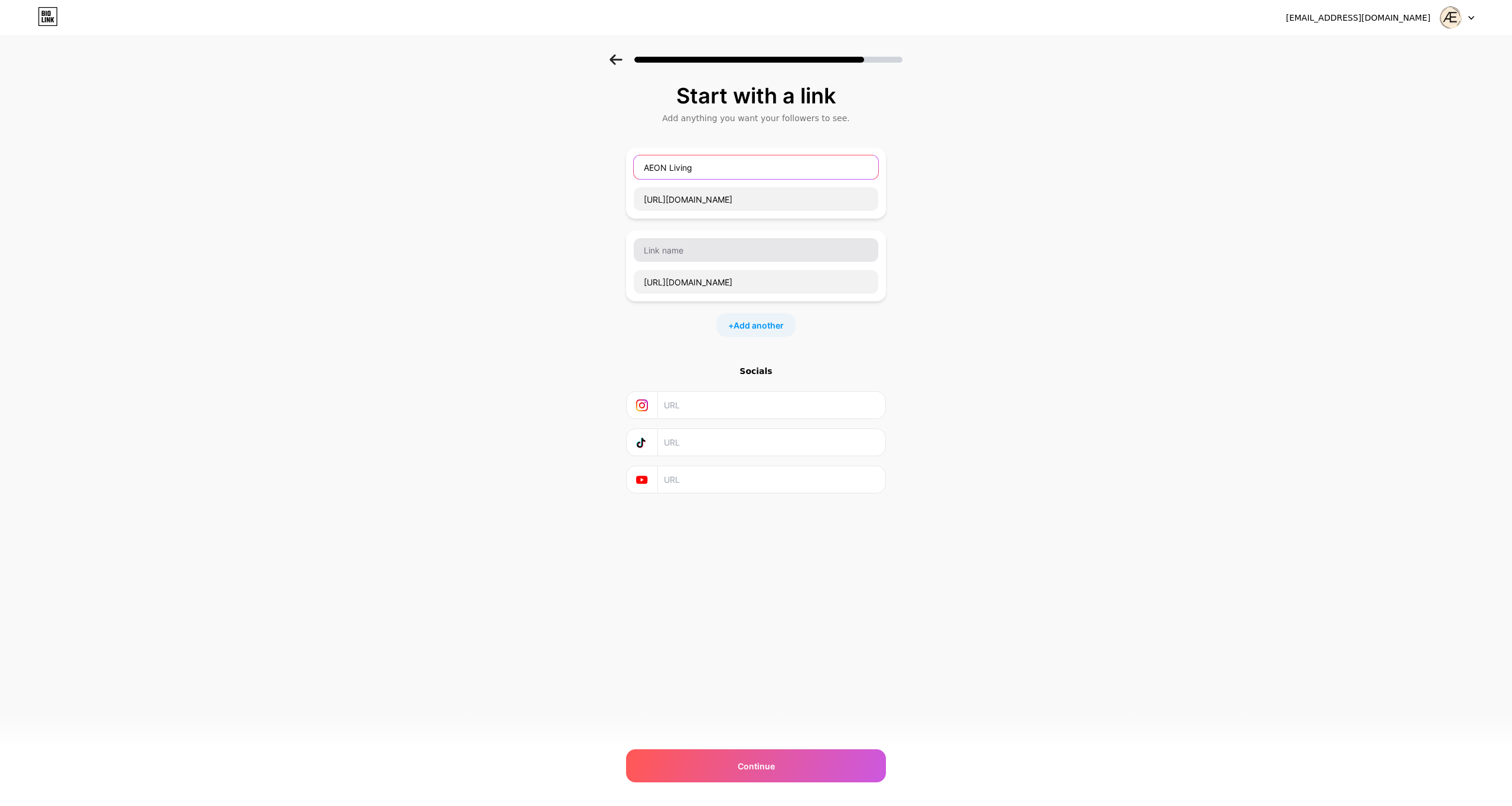
drag, startPoint x: 697, startPoint y: 167, endPoint x: 690, endPoint y: 249, distance: 82.3
click at [594, 152] on div "Start with a link Add anything you want your followers to see. AEON Living http…" at bounding box center [756, 303] width 1512 height 498
drag, startPoint x: 789, startPoint y: 201, endPoint x: 782, endPoint y: 225, distance: 25.0
click at [785, 201] on input "https://aeoneternalluxury.com/shop" at bounding box center [756, 199] width 244 height 24
click at [739, 247] on input "text" at bounding box center [756, 250] width 244 height 24
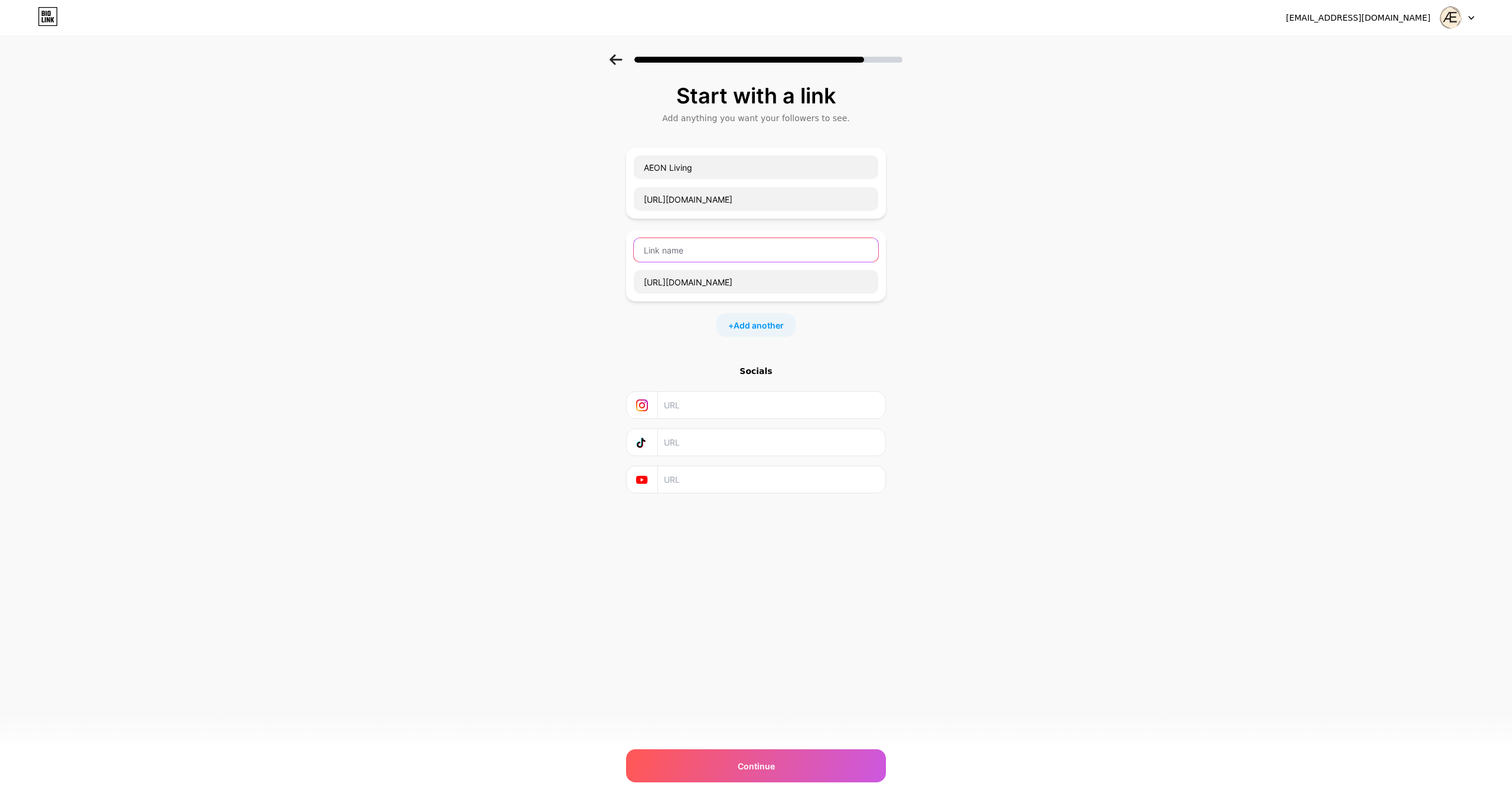
paste input "https://aeoneternalluxury.com/"
type input "https://aeoneternalluxury.com/"
drag, startPoint x: 798, startPoint y: 195, endPoint x: 836, endPoint y: 212, distance: 41.6
click at [841, 206] on input "https://aeoneternalluxury.com/shop" at bounding box center [756, 199] width 244 height 24
drag, startPoint x: 786, startPoint y: 280, endPoint x: 580, endPoint y: 275, distance: 206.1
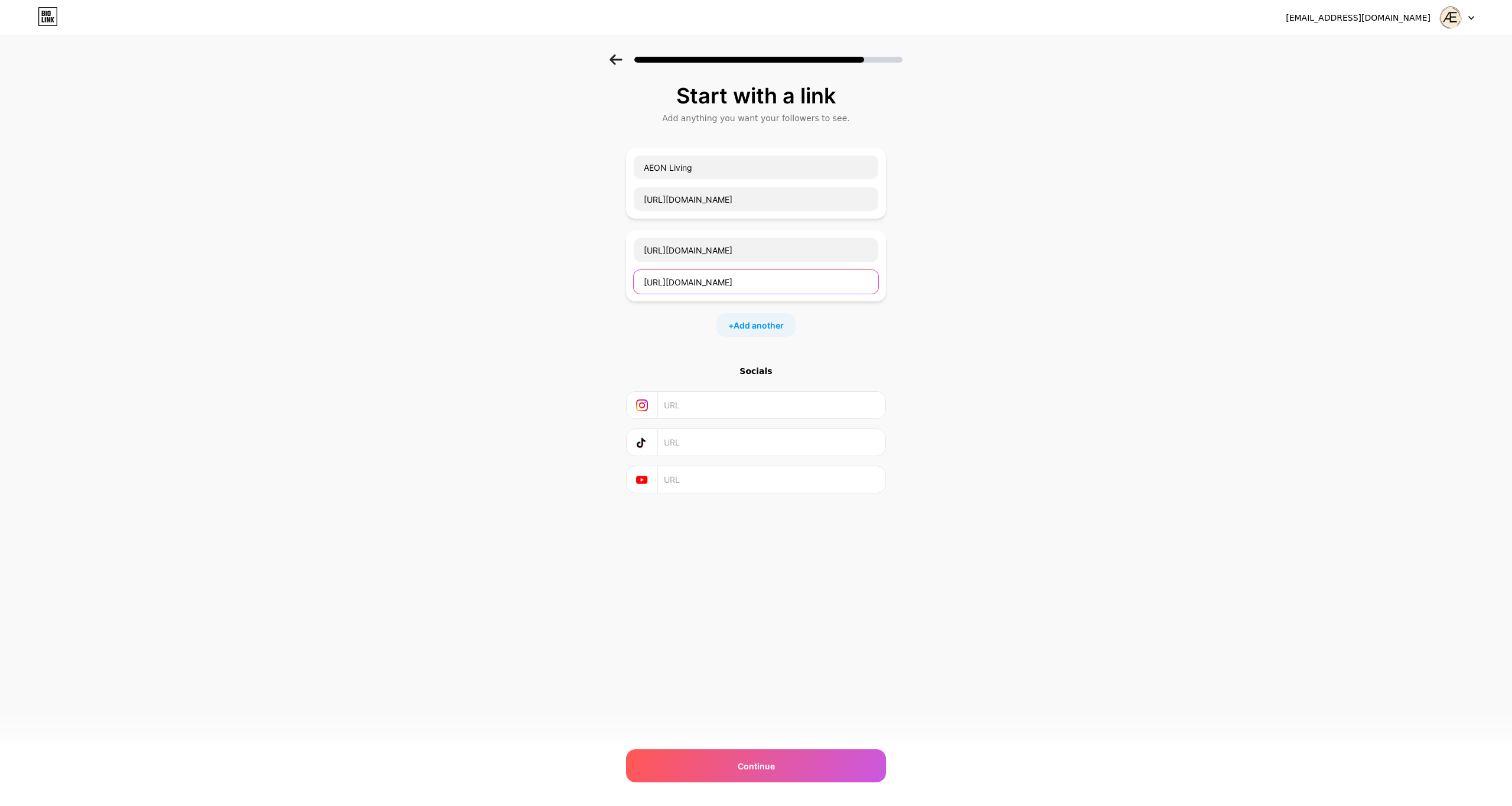
click at [584, 276] on div "Start with a link Add anything you want your followers to see. AEON Living http…" at bounding box center [756, 303] width 1512 height 498
paste input "shop"
type input "https://aeoneternalluxury.com/shop"
drag, startPoint x: 786, startPoint y: 255, endPoint x: 611, endPoint y: 250, distance: 175.1
click at [611, 250] on div "Start with a link Add anything you want your followers to see. AEON Living http…" at bounding box center [756, 303] width 1512 height 498
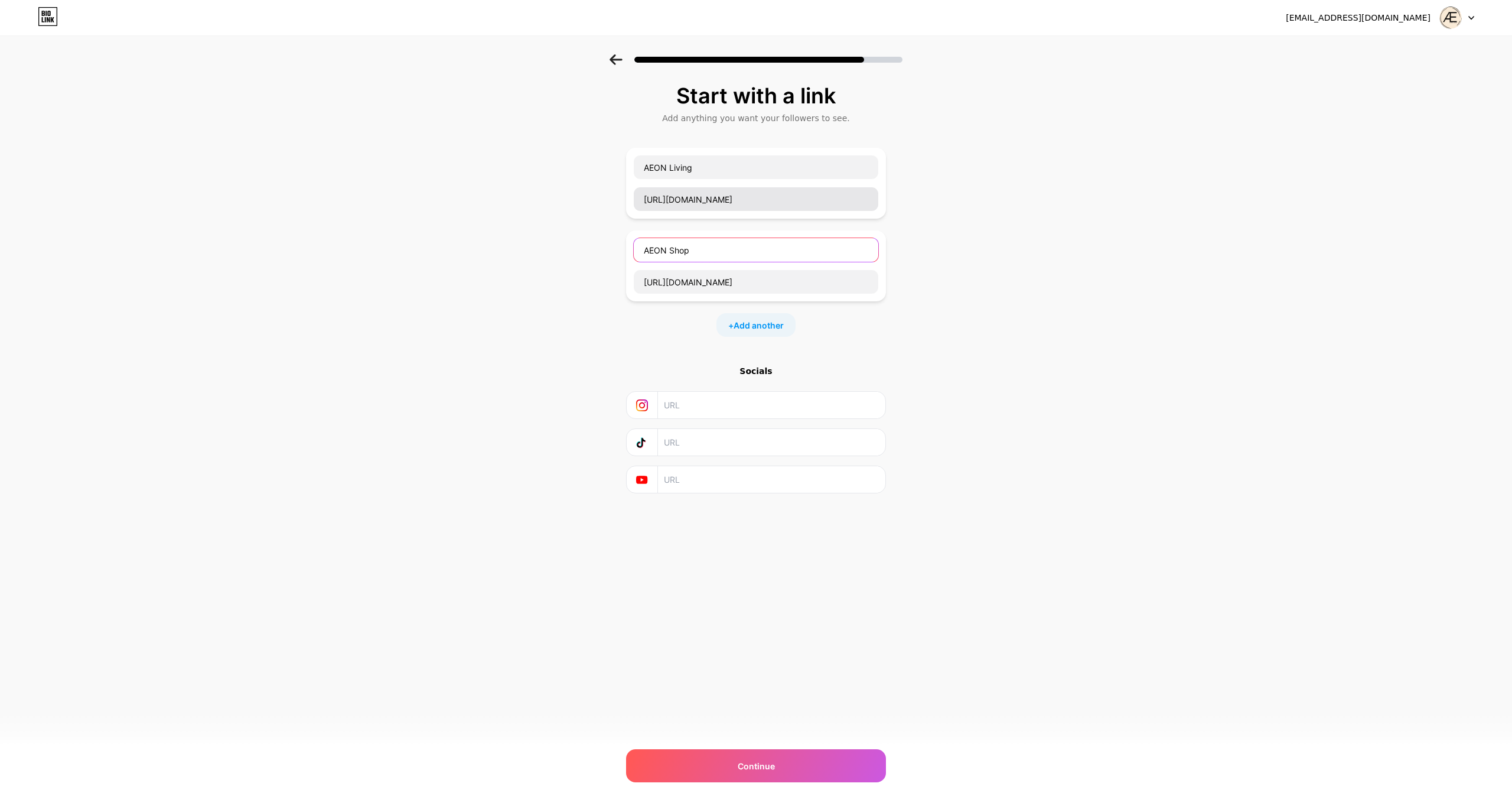
type input "AEON Shop"
click at [790, 207] on input "https://aeoneternalluxury.com/shop" at bounding box center [756, 199] width 244 height 24
type input "https://aeoneternalluxury.com/"
click at [758, 326] on span "Add another" at bounding box center [758, 325] width 50 height 13
click at [681, 329] on input "text" at bounding box center [756, 333] width 244 height 24
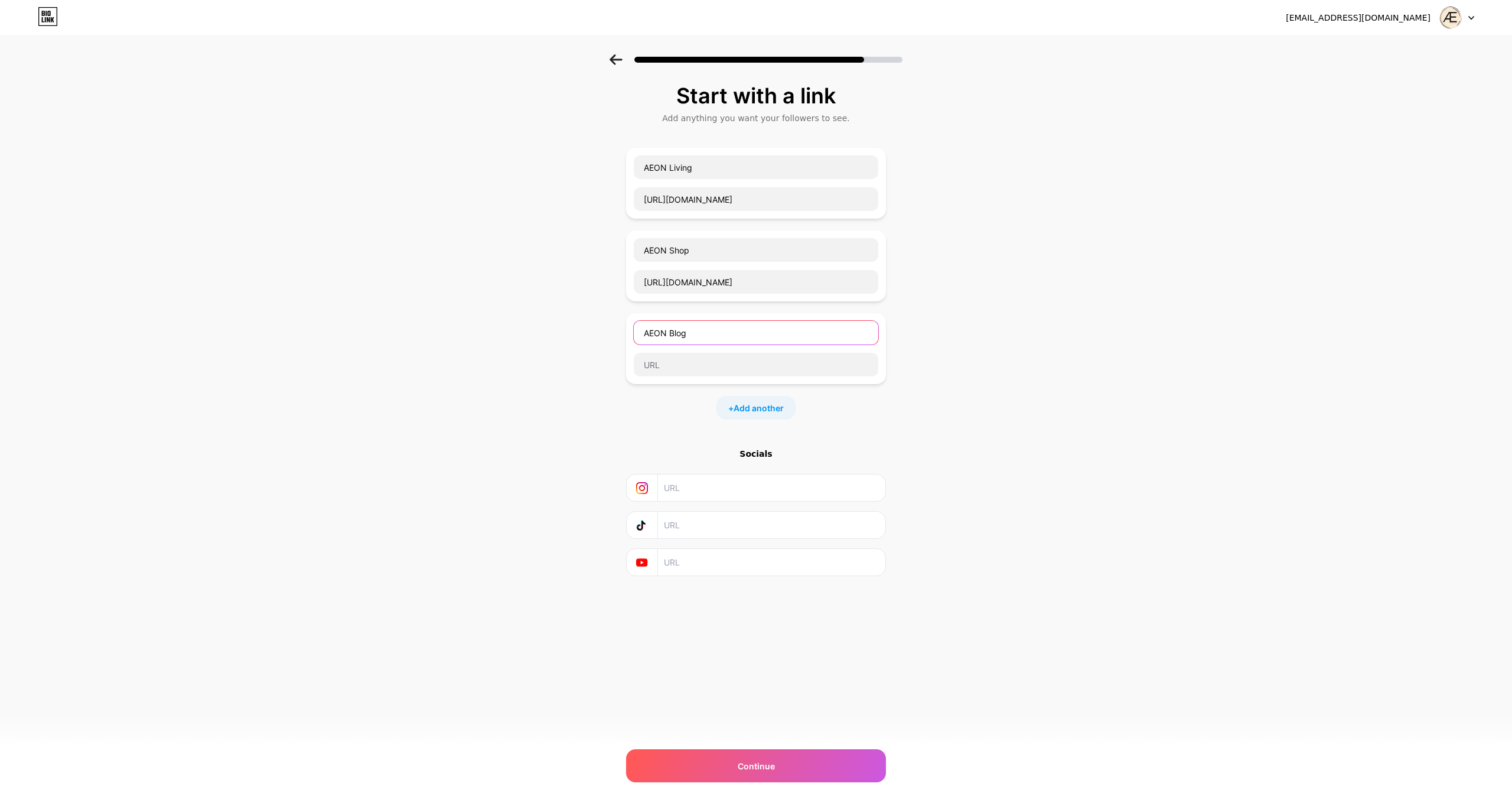
type input "AEON Blog"
click at [690, 375] on input "text" at bounding box center [756, 365] width 244 height 24
paste input "https://aeoneternalluxury.com/blog"
type input "https://aeoneternalluxury.com/blog"
drag, startPoint x: 923, startPoint y: 418, endPoint x: 916, endPoint y: 418, distance: 7.0
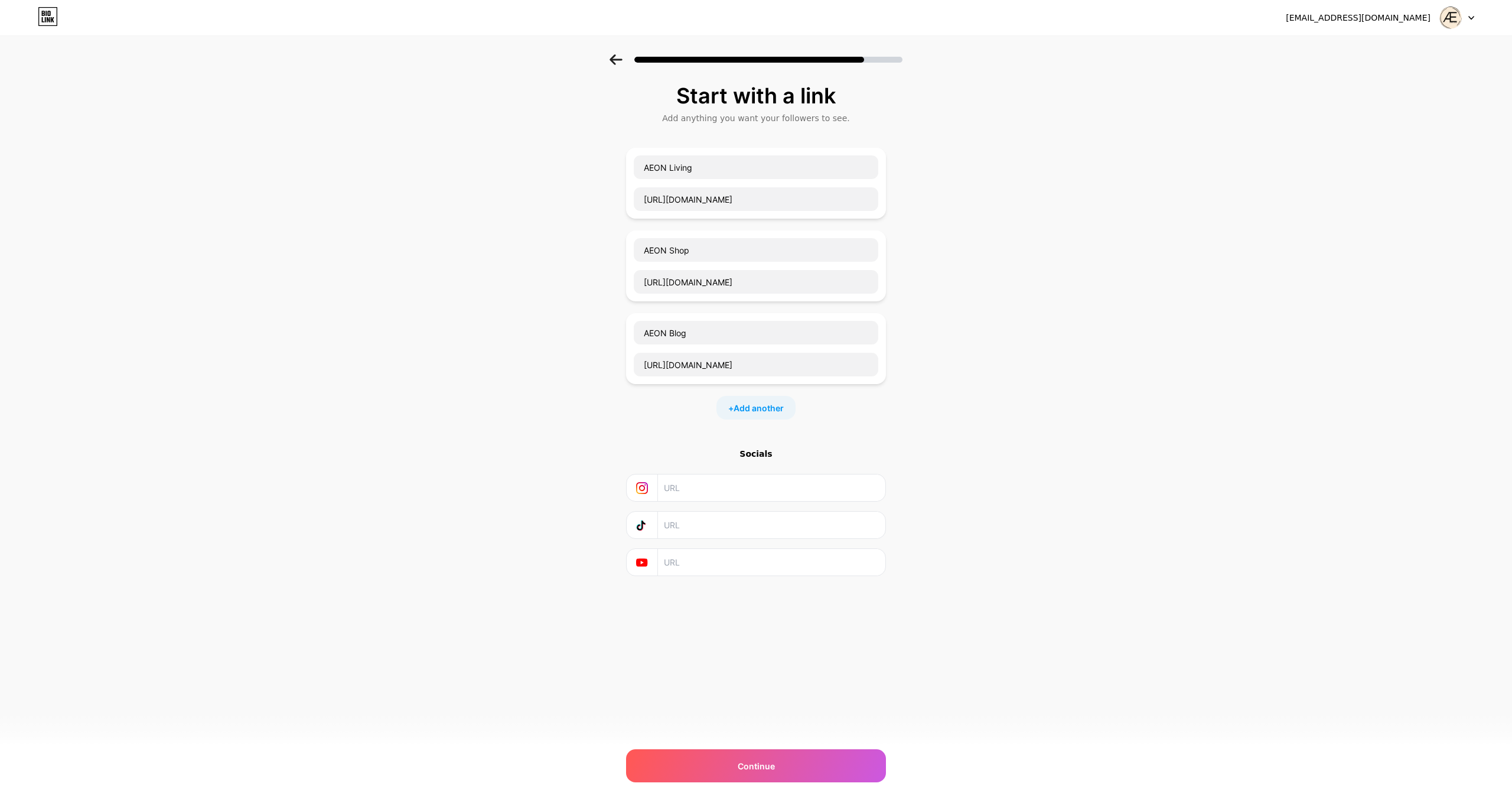
click at [923, 418] on div "Start with a link Add anything you want your followers to see. AEON Living http…" at bounding box center [756, 345] width 1512 height 580
click at [732, 489] on input "text" at bounding box center [771, 487] width 214 height 26
click at [724, 490] on input "text" at bounding box center [771, 487] width 214 height 26
paste input "https://www.instagram.com/aeonliving/"
type input "https://www.instagram.com/aeonliving/"
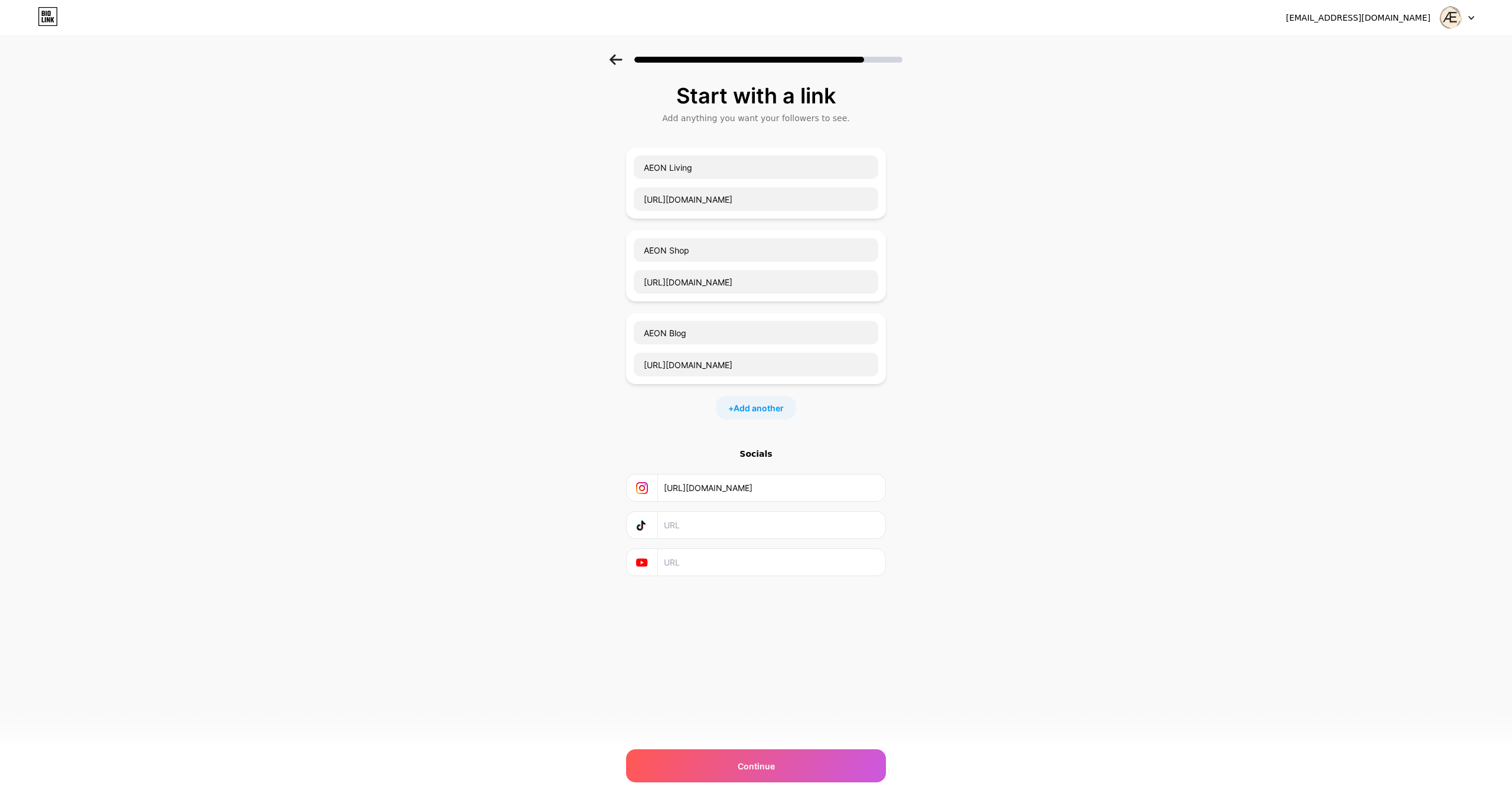
click at [747, 443] on div "Start with a link Add anything you want your followers to see. AEON Living http…" at bounding box center [756, 330] width 260 height 492
click at [777, 410] on span "Add another" at bounding box center [758, 408] width 50 height 13
click at [767, 416] on input "text" at bounding box center [756, 416] width 244 height 24
type input "AEON Pinters"
click at [690, 452] on input "text" at bounding box center [756, 447] width 244 height 24
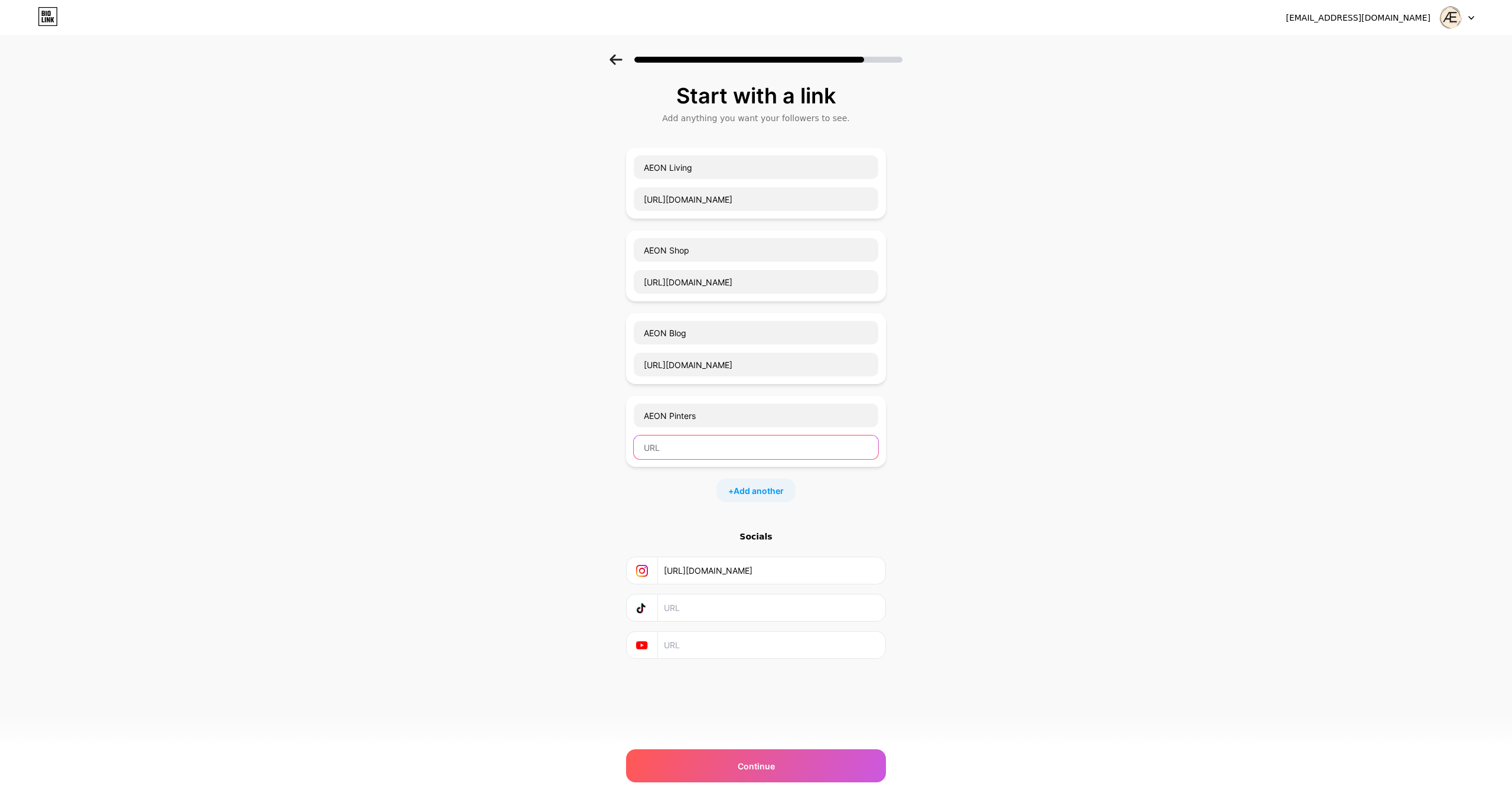
paste input "https://www.pinterest.com/aeoneternalluxury/"
type input "https://www.pinterest.com/aeoneternalluxury/"
click at [724, 419] on input "AEON Pinters" at bounding box center [756, 416] width 244 height 24
type input "AEON Pinteres"
drag, startPoint x: 1467, startPoint y: 496, endPoint x: 1324, endPoint y: 493, distance: 143.0
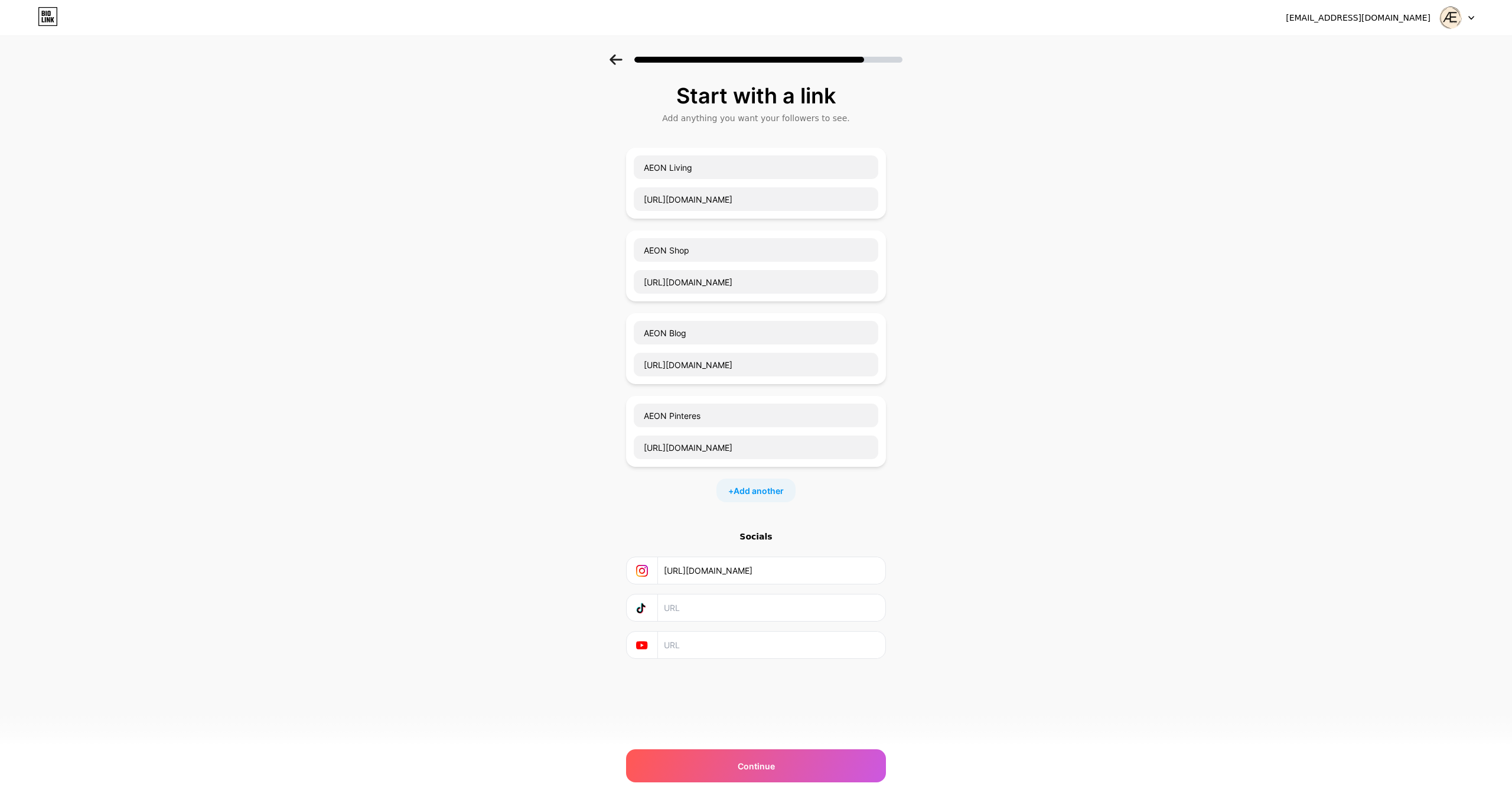
click at [1466, 496] on div "Start with a link Add anything you want your followers to see. AEON Living http…" at bounding box center [756, 386] width 1512 height 663
click at [818, 439] on input "https://www.pinterest.com/aeoneternalluxury/" at bounding box center [756, 447] width 244 height 24
click at [803, 440] on input "https://www.pinterest.com/aeoneternalluxury/" at bounding box center [756, 447] width 244 height 24
click at [747, 416] on input "AEON Pinteres" at bounding box center [756, 416] width 244 height 24
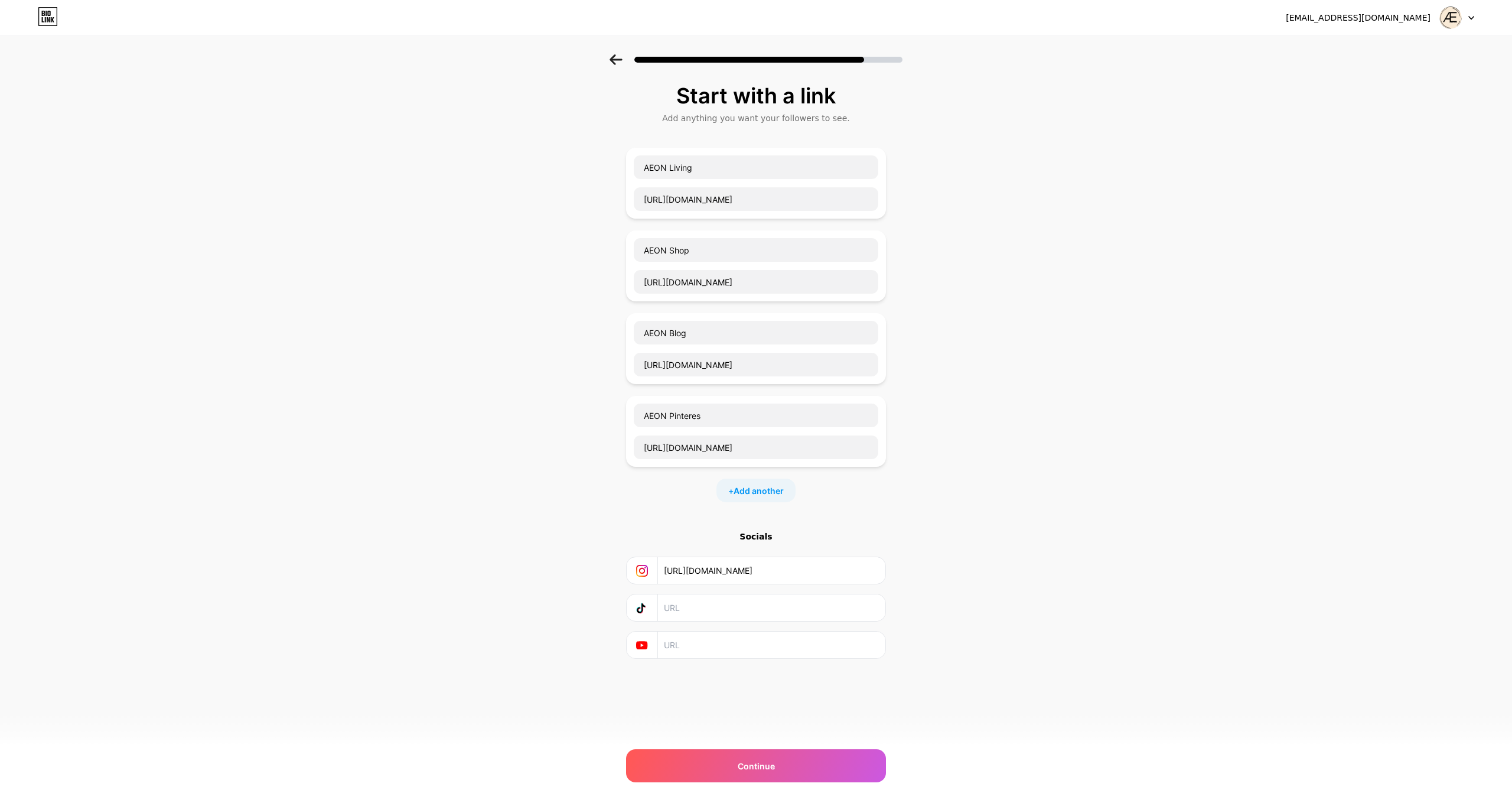
click at [1079, 468] on div "Start with a link Add anything you want your followers to see. AEON Living http…" at bounding box center [756, 386] width 1512 height 663
click at [715, 767] on div "Continue" at bounding box center [756, 766] width 260 height 33
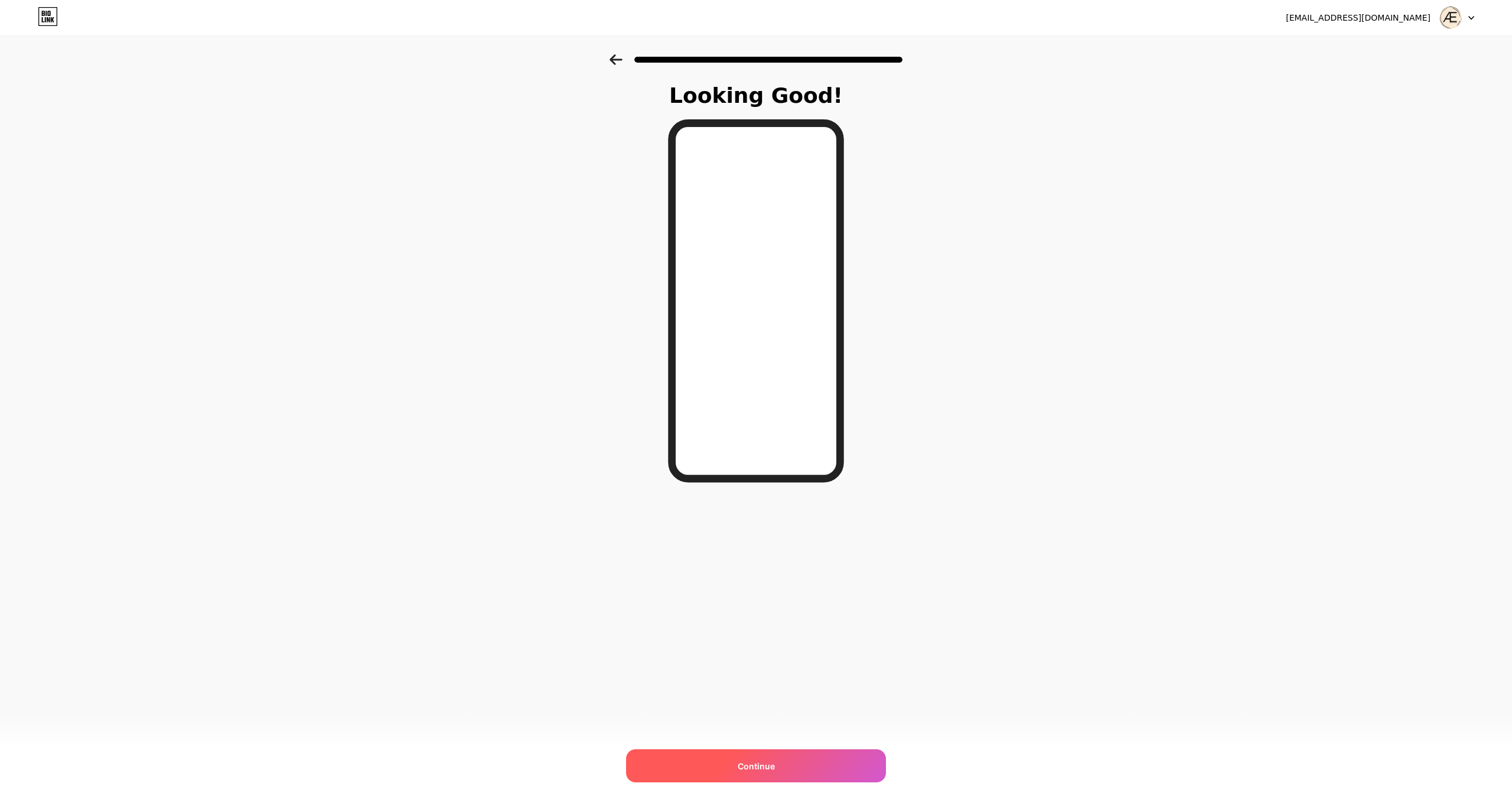
click at [747, 763] on span "Continue" at bounding box center [756, 766] width 37 height 13
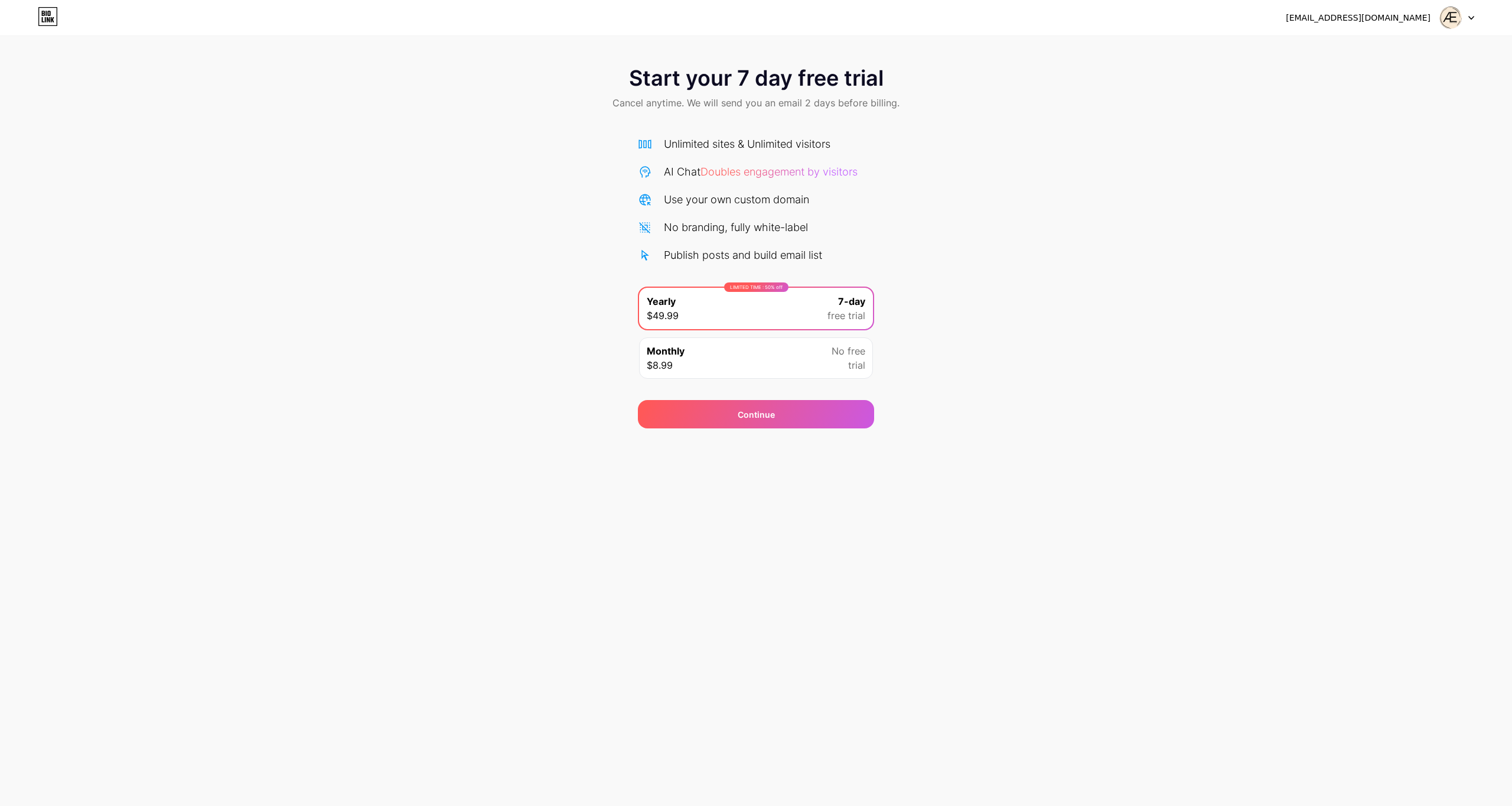
click at [784, 107] on span "Cancel anytime. We will send you an email 2 days before billing." at bounding box center [756, 102] width 287 height 14
click at [853, 369] on span "trial" at bounding box center [857, 365] width 17 height 14
click at [837, 305] on div "7-day free trial" at bounding box center [846, 308] width 38 height 29
click at [802, 410] on div "Continue" at bounding box center [756, 414] width 236 height 29
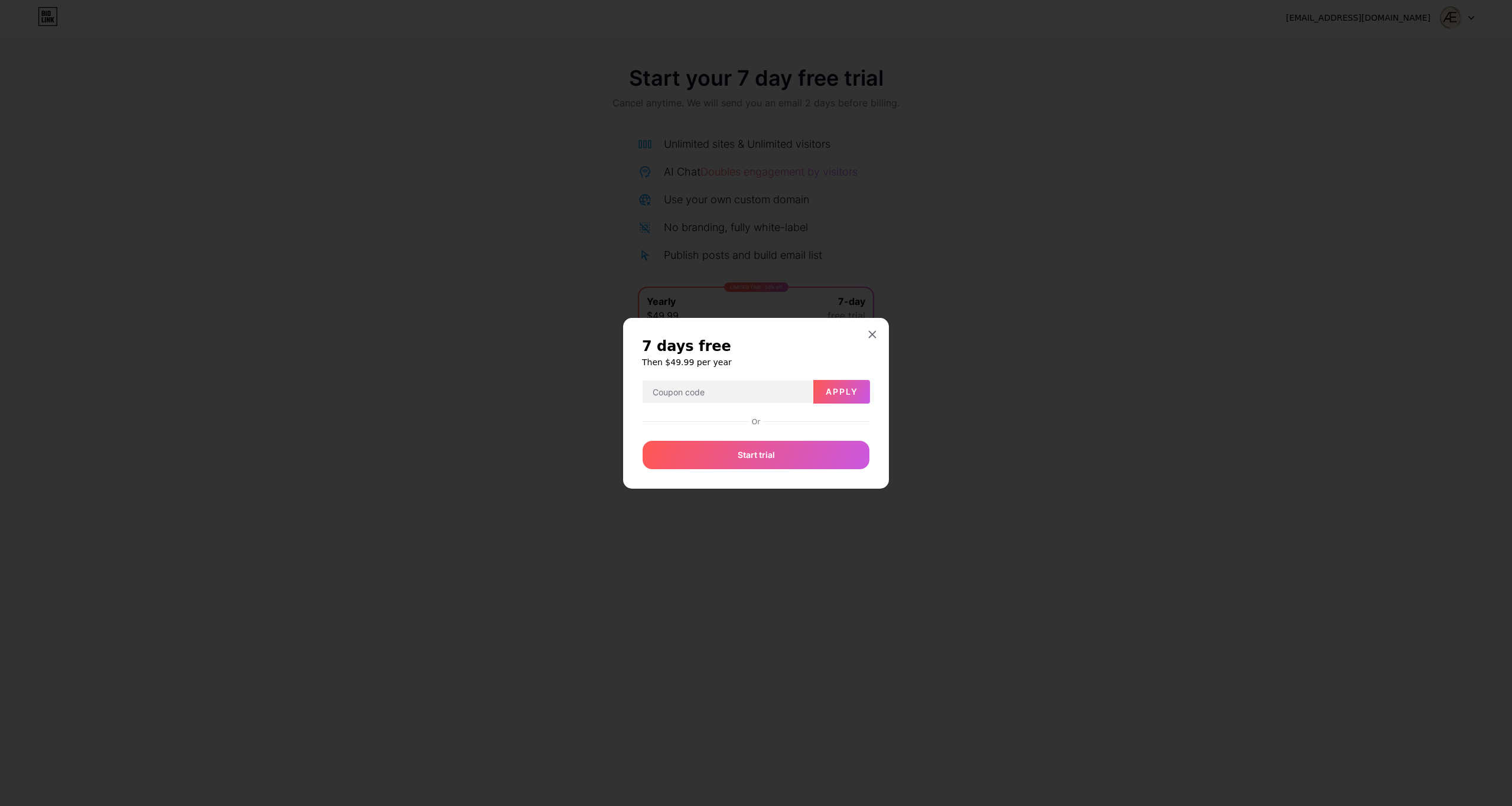
click at [770, 470] on div "7 days free Then $49.99 per year Apply Or Start trial" at bounding box center [756, 403] width 266 height 171
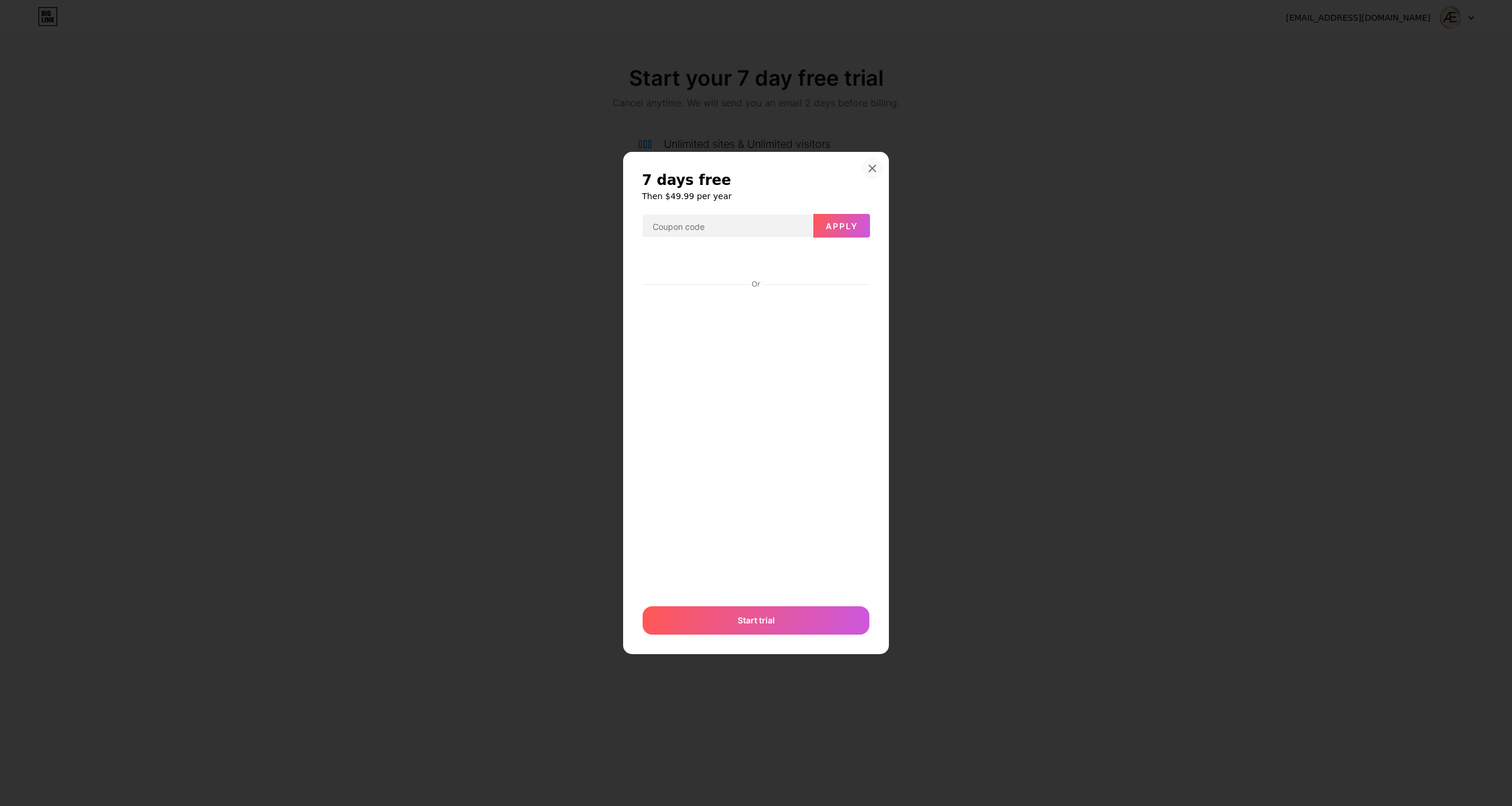
click at [874, 161] on div at bounding box center [872, 168] width 22 height 22
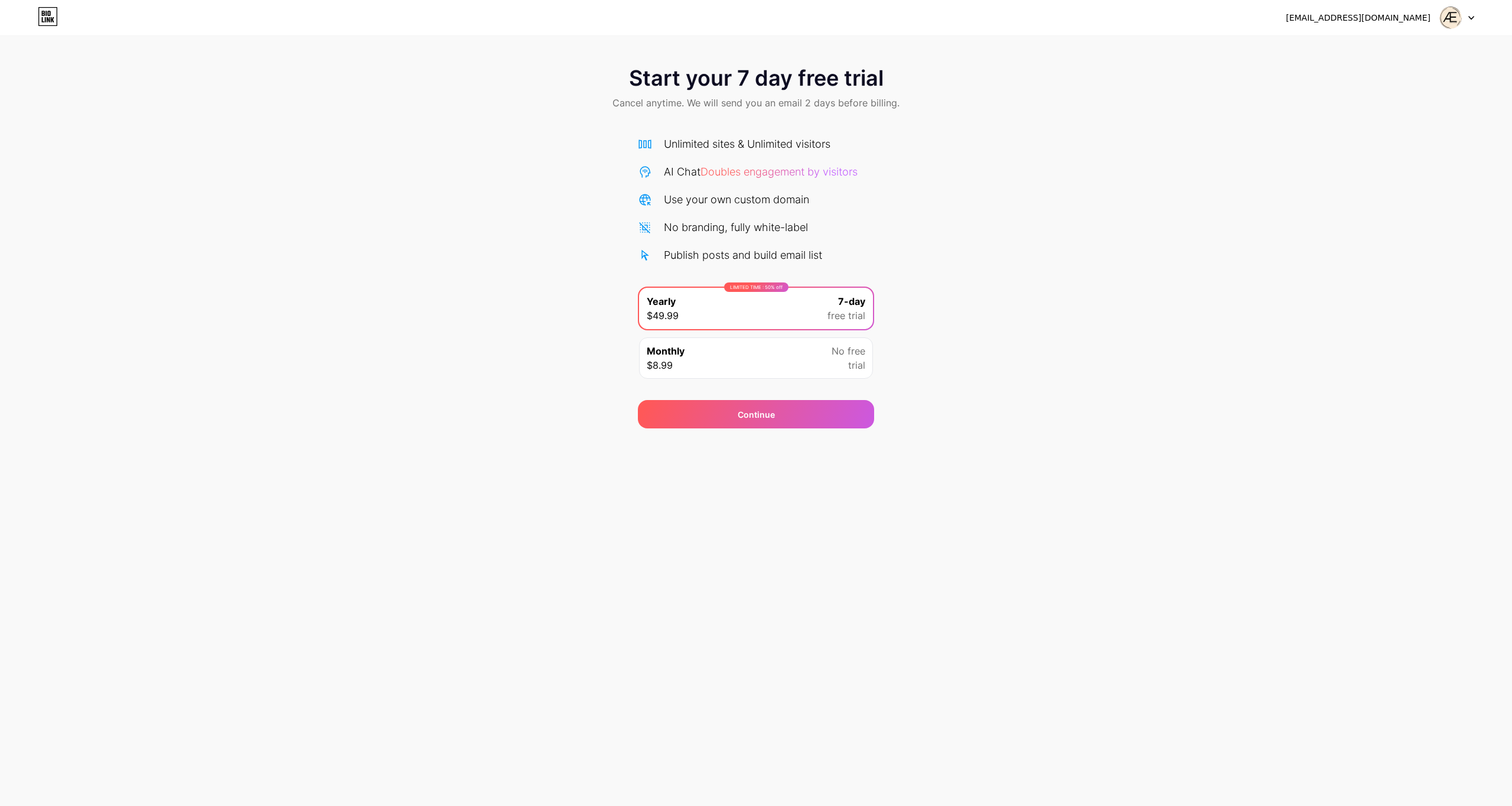
click at [1497, 10] on div "[EMAIL_ADDRESS][DOMAIN_NAME] Logout" at bounding box center [756, 17] width 1512 height 22
click at [1473, 13] on div at bounding box center [1456, 17] width 34 height 22
click at [52, 24] on icon at bounding box center [47, 16] width 20 height 19
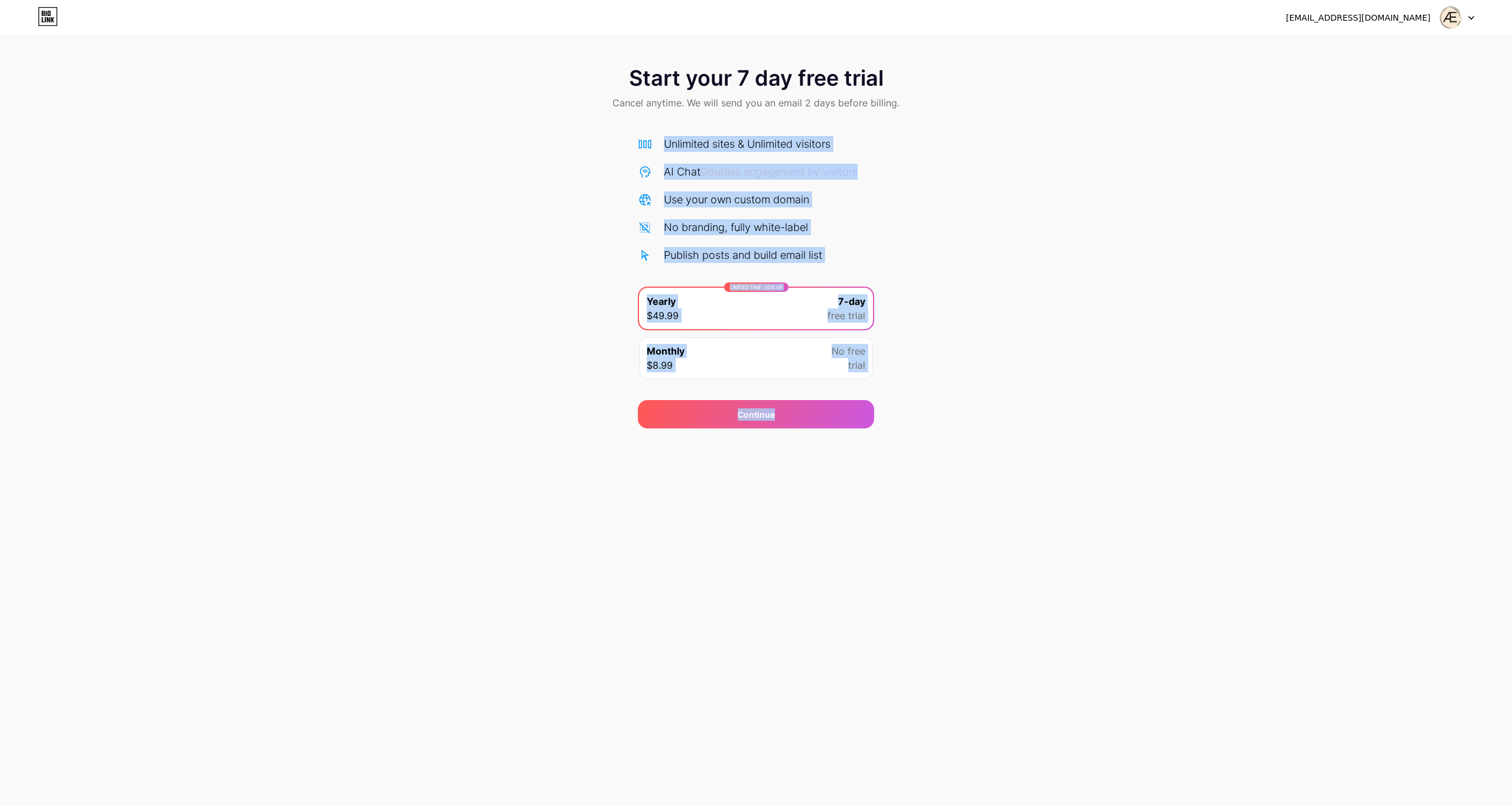
drag, startPoint x: 806, startPoint y: 416, endPoint x: 544, endPoint y: 139, distance: 381.3
click at [559, 131] on div "Start your 7 day free trial Cancel anytime. We will send you an email 2 days be…" at bounding box center [756, 241] width 1512 height 374
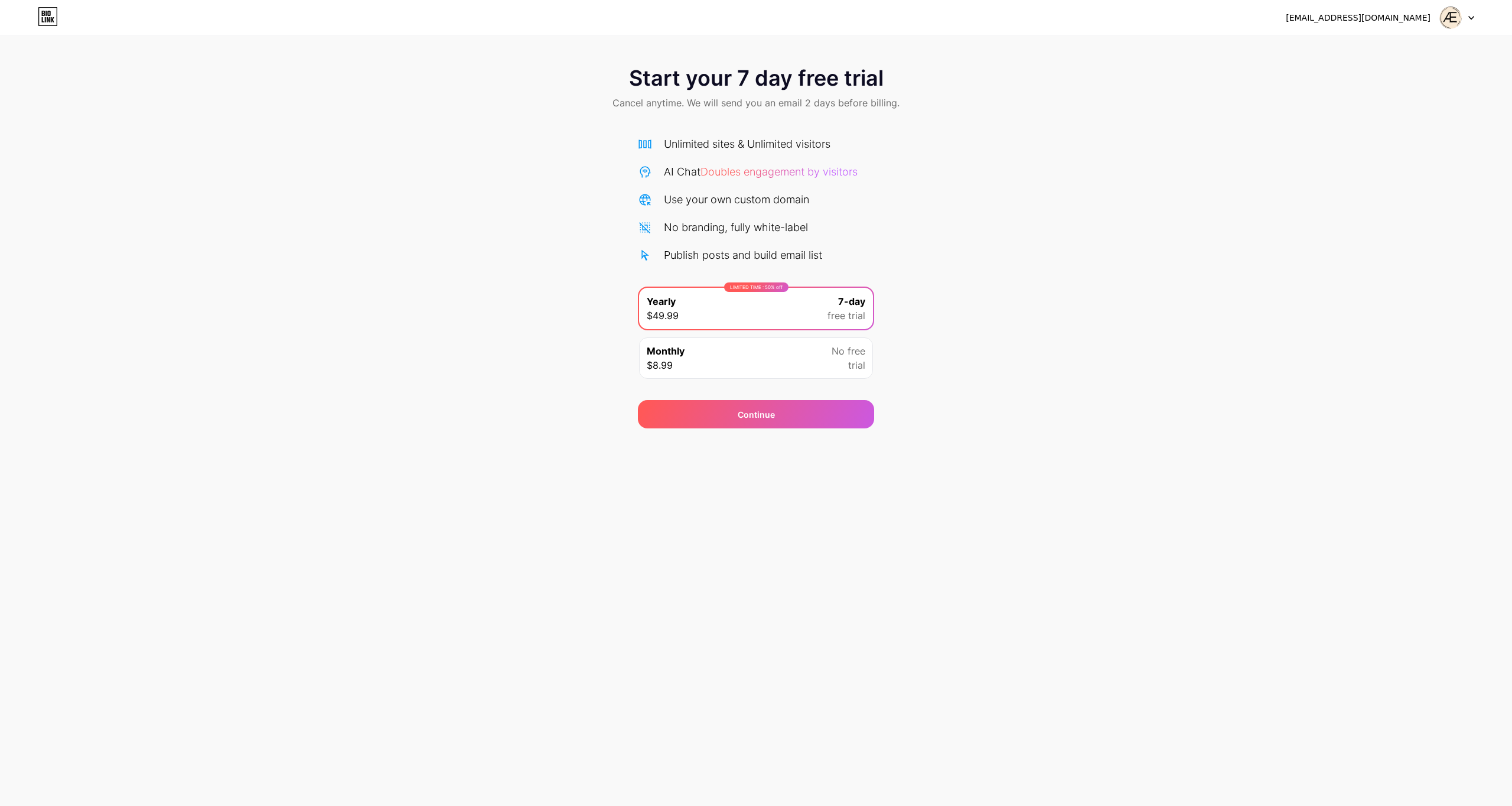
click at [537, 140] on div "Start your 7 day free trial Cancel anytime. We will send you an email 2 days be…" at bounding box center [756, 241] width 1512 height 374
